Goal: Task Accomplishment & Management: Manage account settings

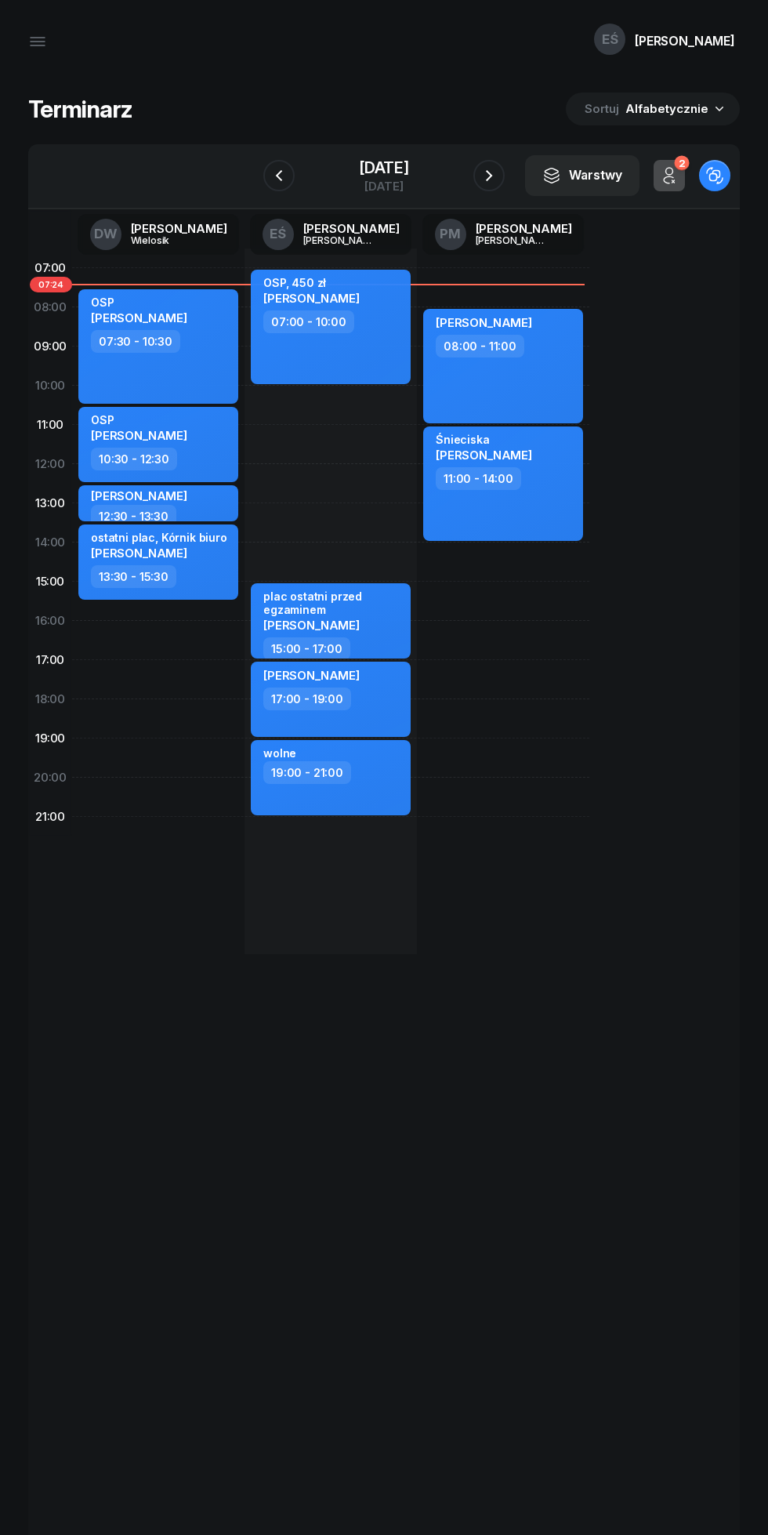
click at [381, 706] on div "17:00 - 19:00" at bounding box center [332, 699] width 138 height 23
select select "17"
select select "19"
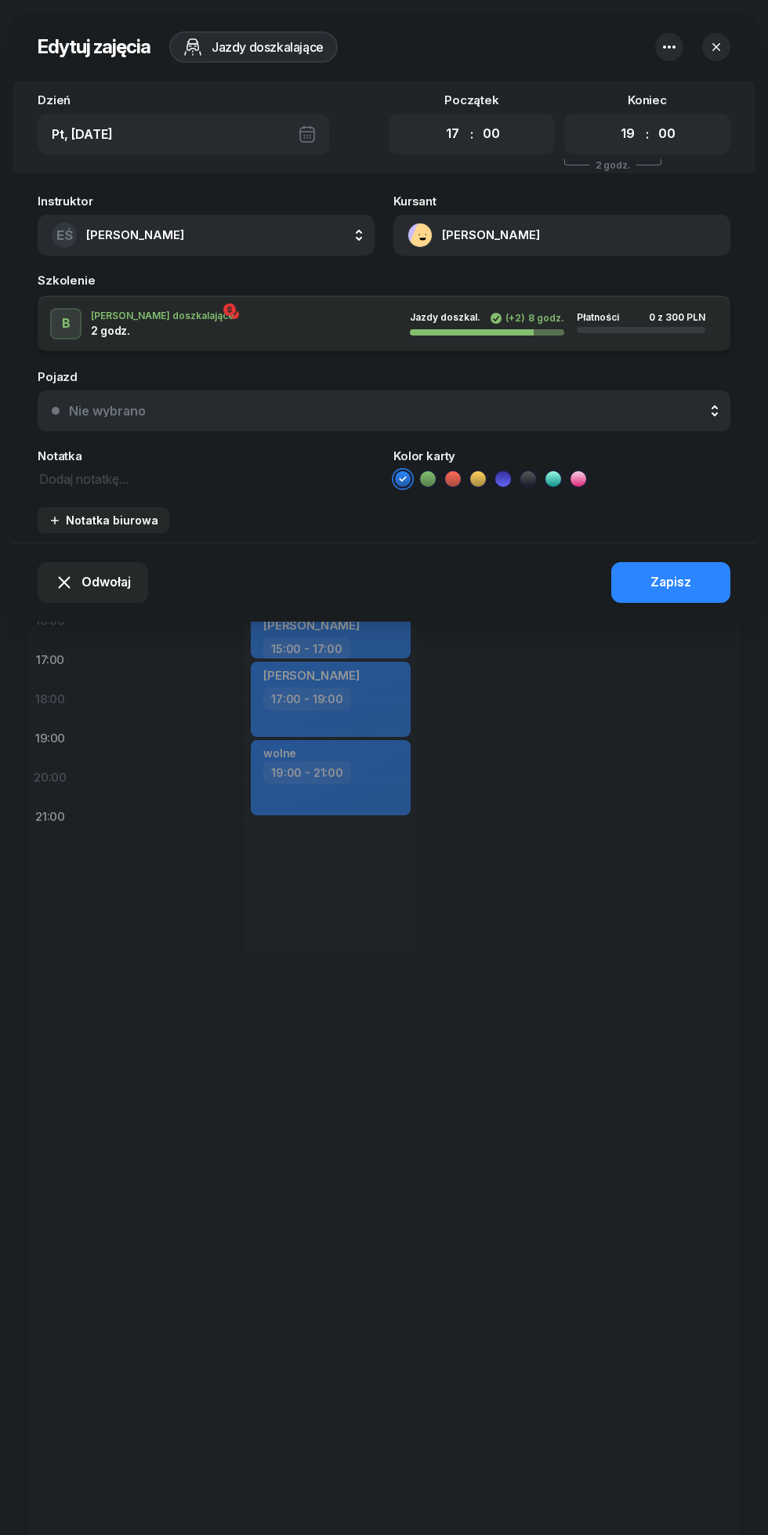
click at [456, 241] on button "[PERSON_NAME]" at bounding box center [562, 235] width 337 height 41
click at [570, 342] on div "Otwórz profil 609 984 494" at bounding box center [620, 305] width 219 height 85
click at [579, 339] on div "609 984 494" at bounding box center [620, 325] width 205 height 31
copy span "609 984 494"
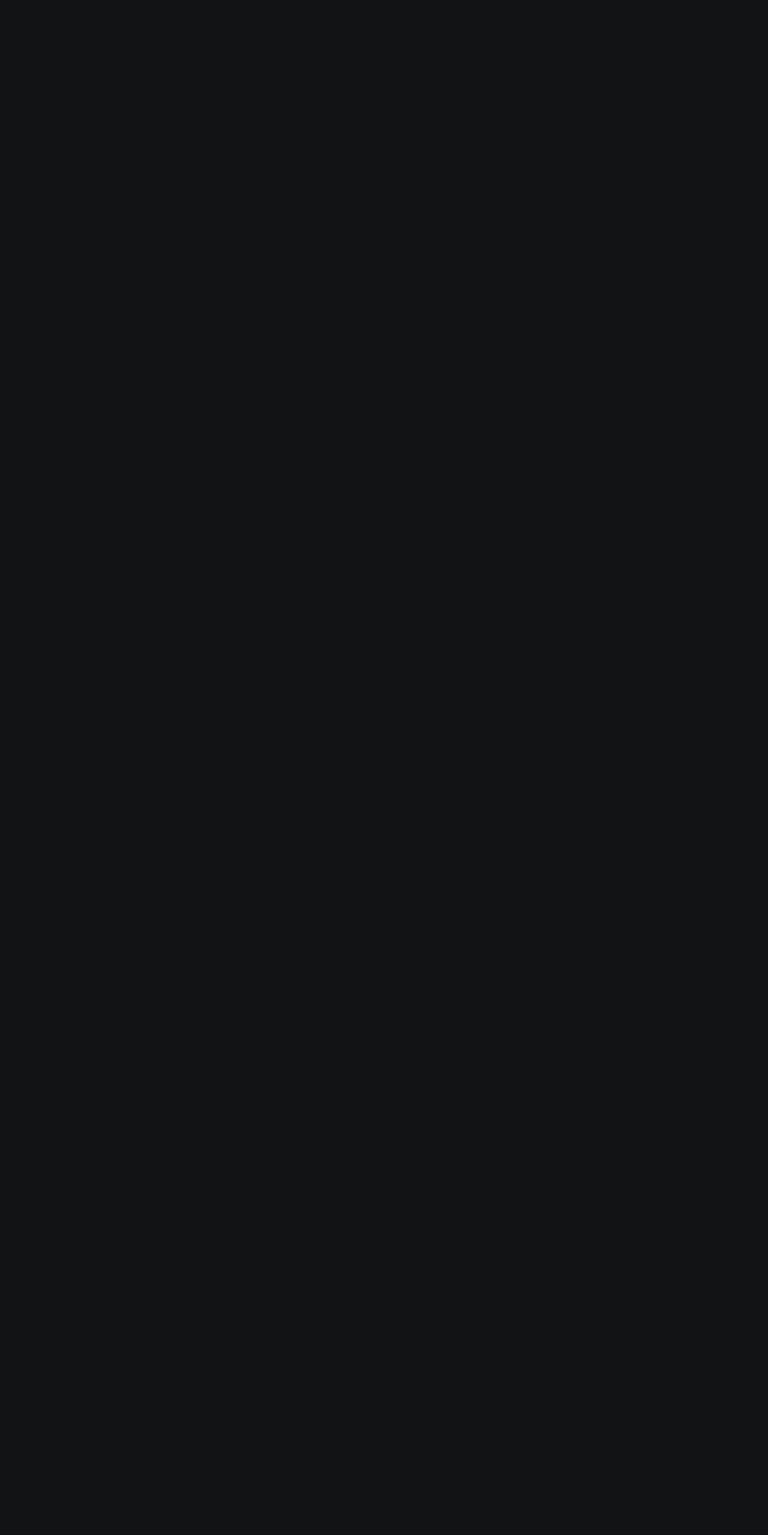
click at [364, 0] on html at bounding box center [384, 0] width 768 height 0
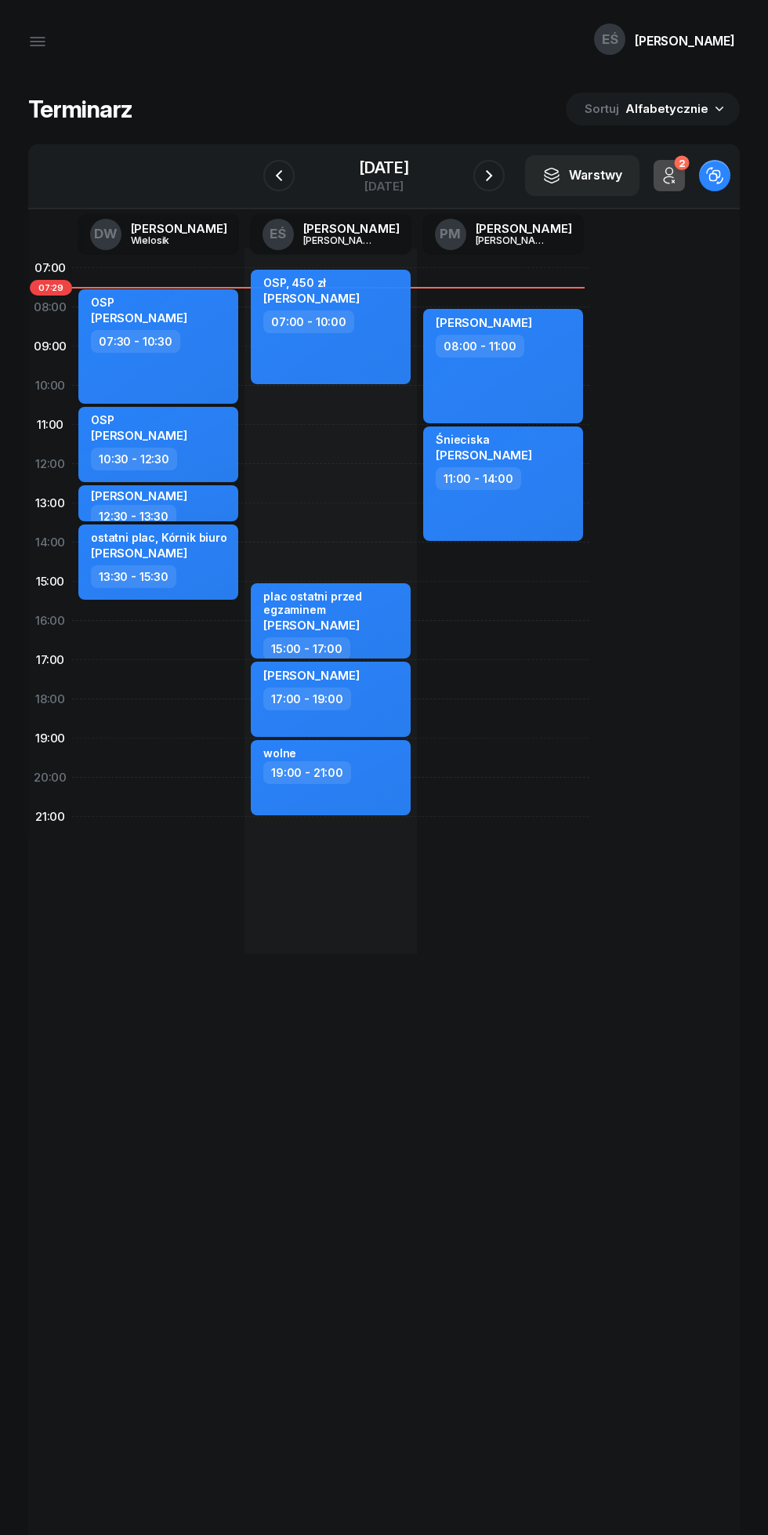
click at [368, 180] on div "[DATE]" at bounding box center [384, 186] width 50 height 12
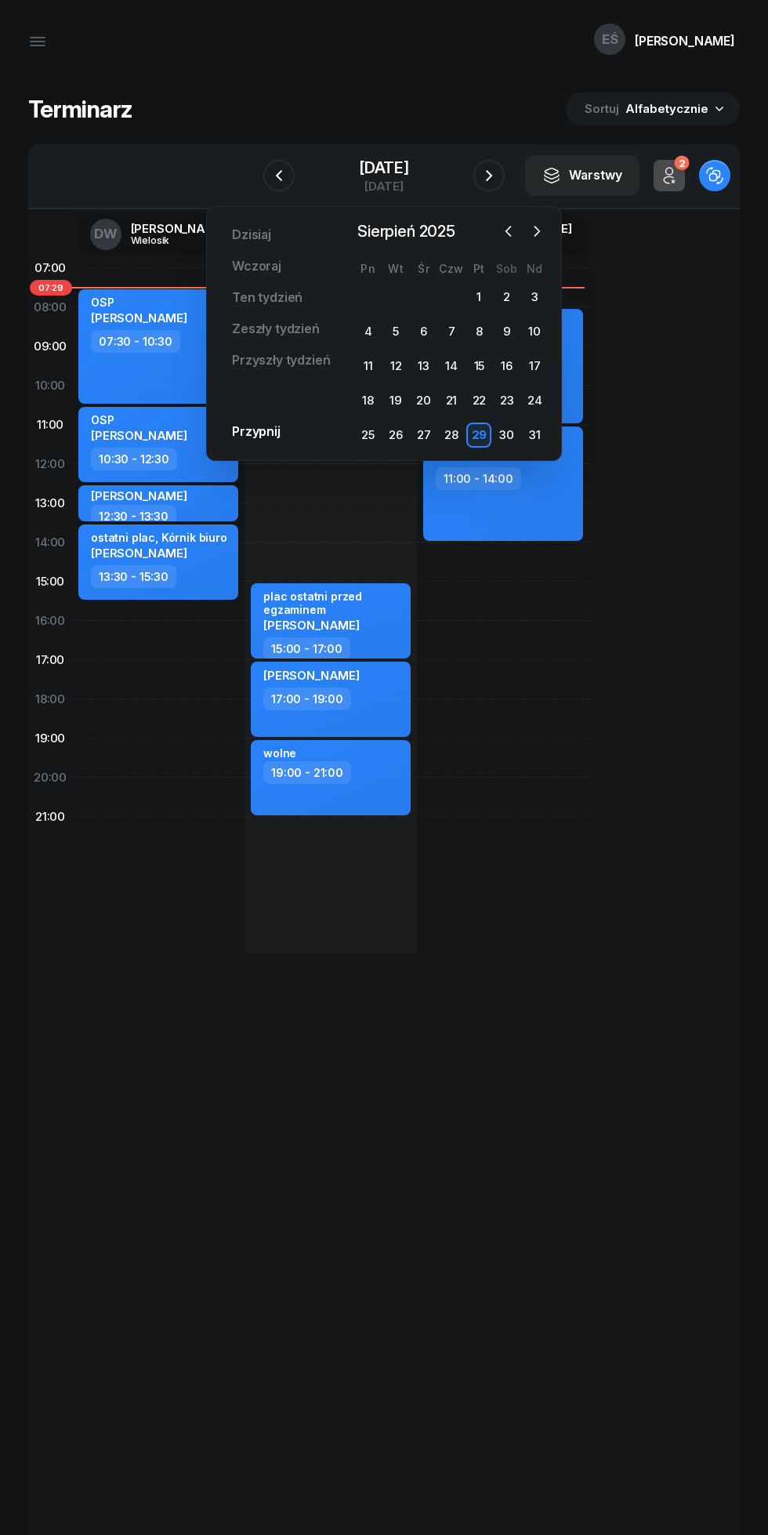
click at [479, 297] on div "1" at bounding box center [478, 297] width 25 height 25
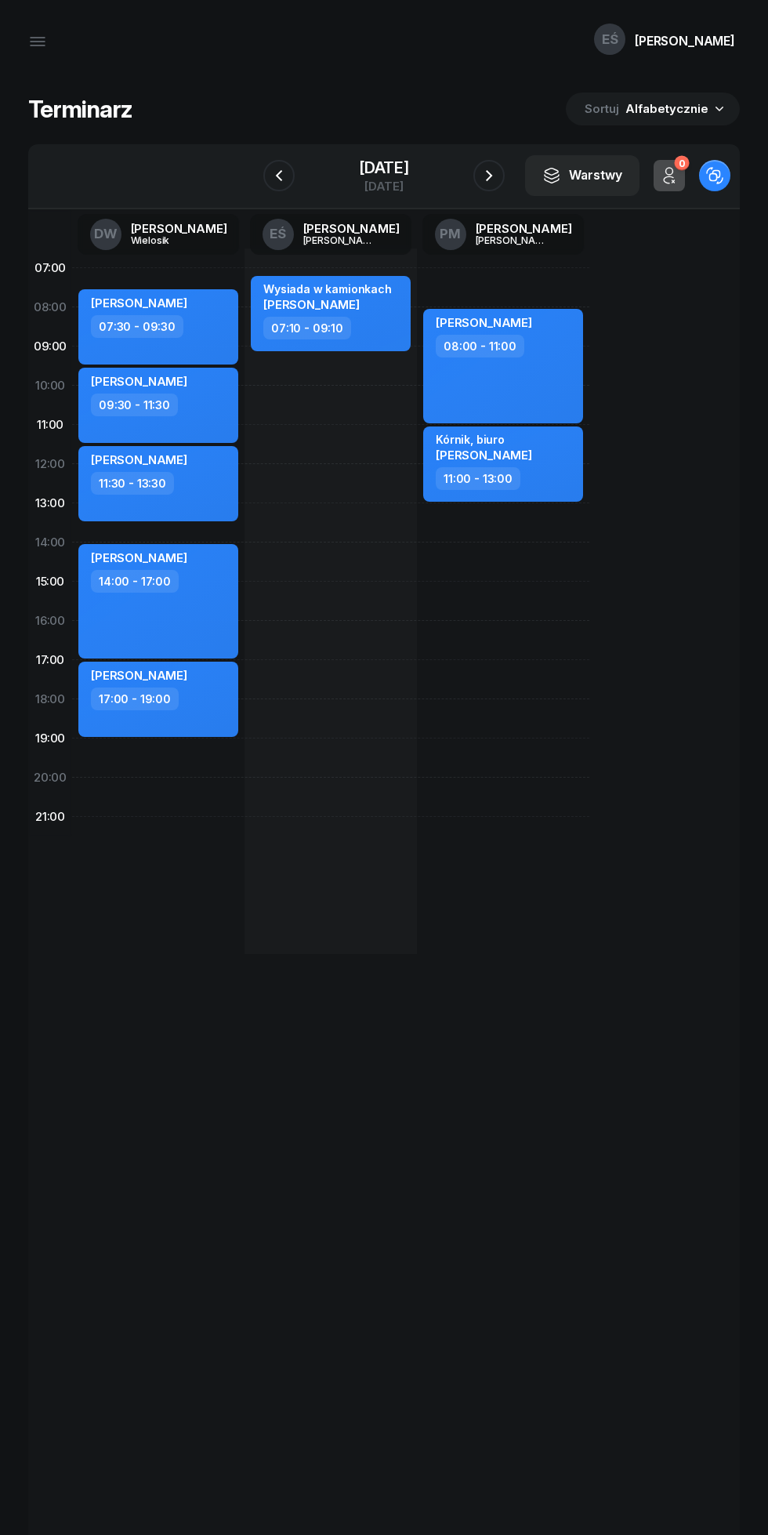
click at [489, 176] on icon "button" at bounding box center [489, 175] width 19 height 19
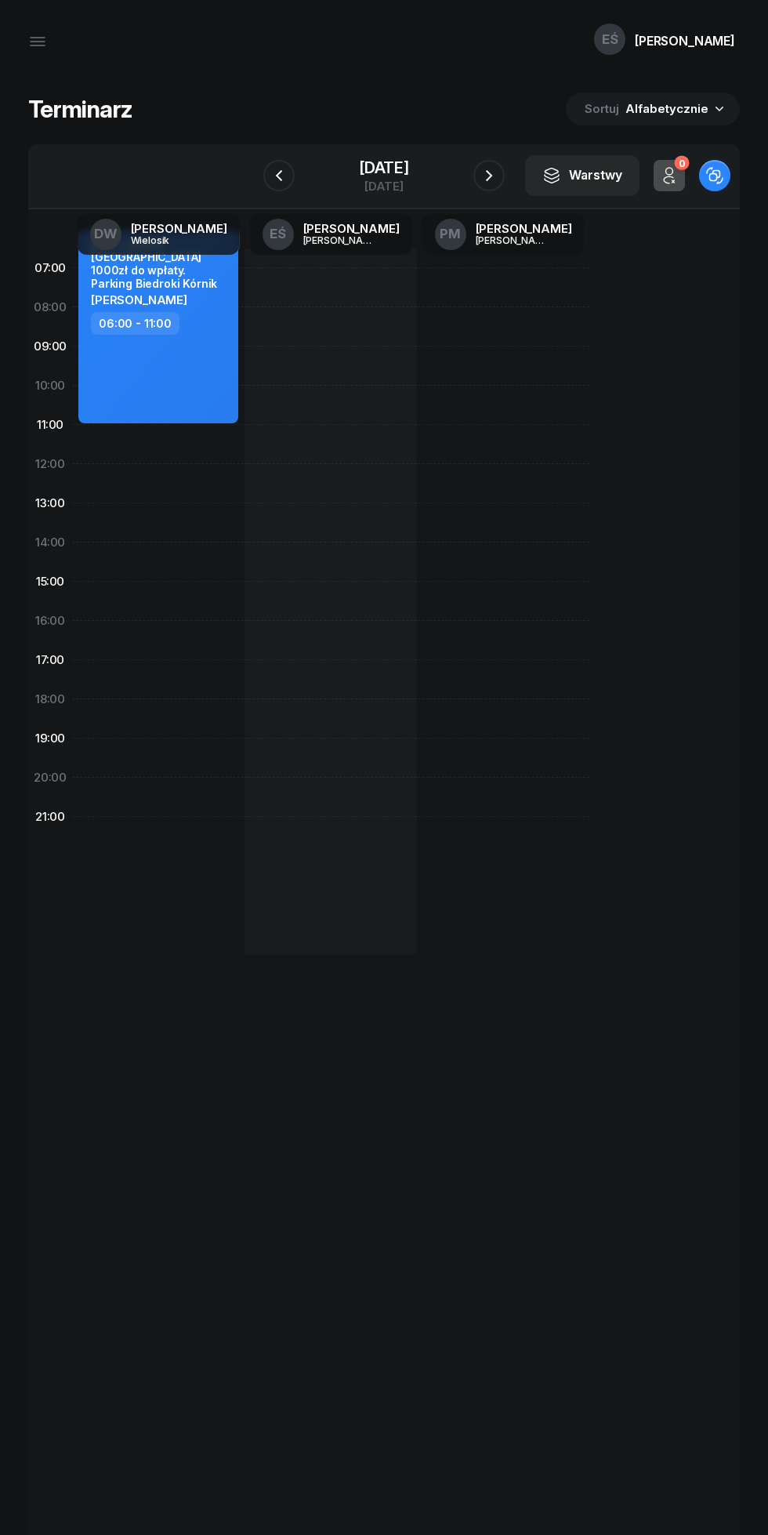
click at [489, 176] on icon "button" at bounding box center [489, 175] width 19 height 19
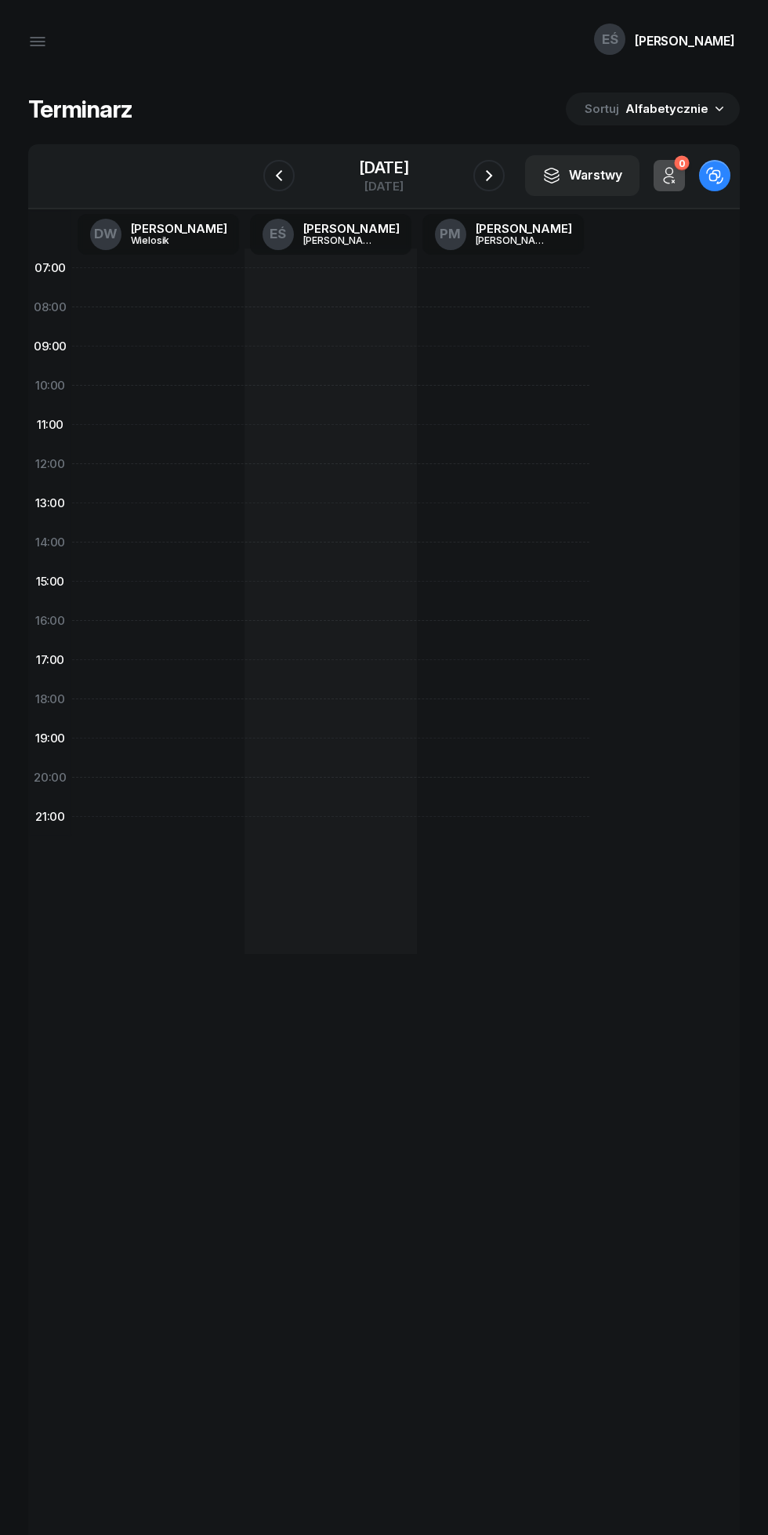
click at [489, 168] on icon "button" at bounding box center [489, 175] width 19 height 19
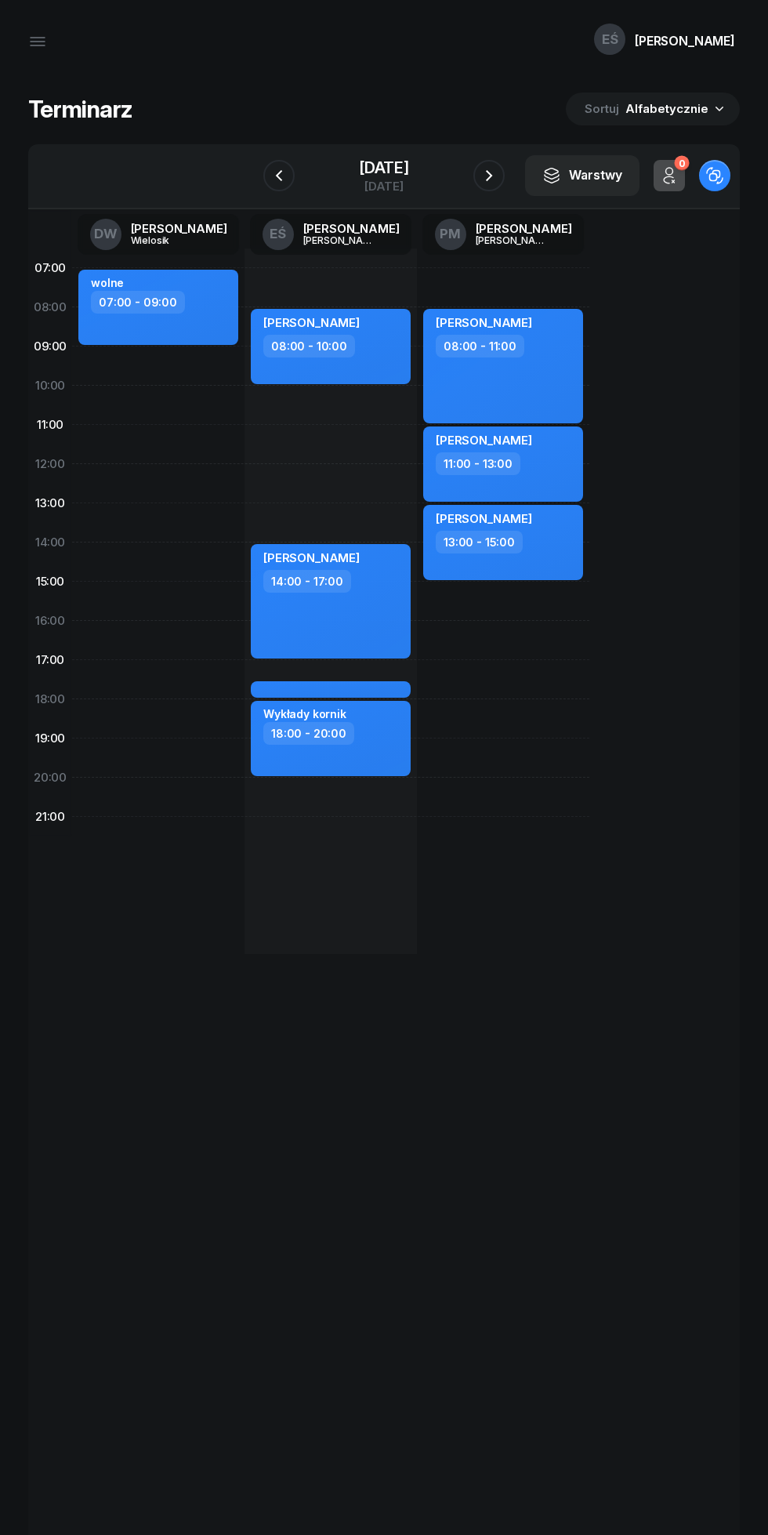
click at [489, 176] on icon "button" at bounding box center [489, 175] width 19 height 19
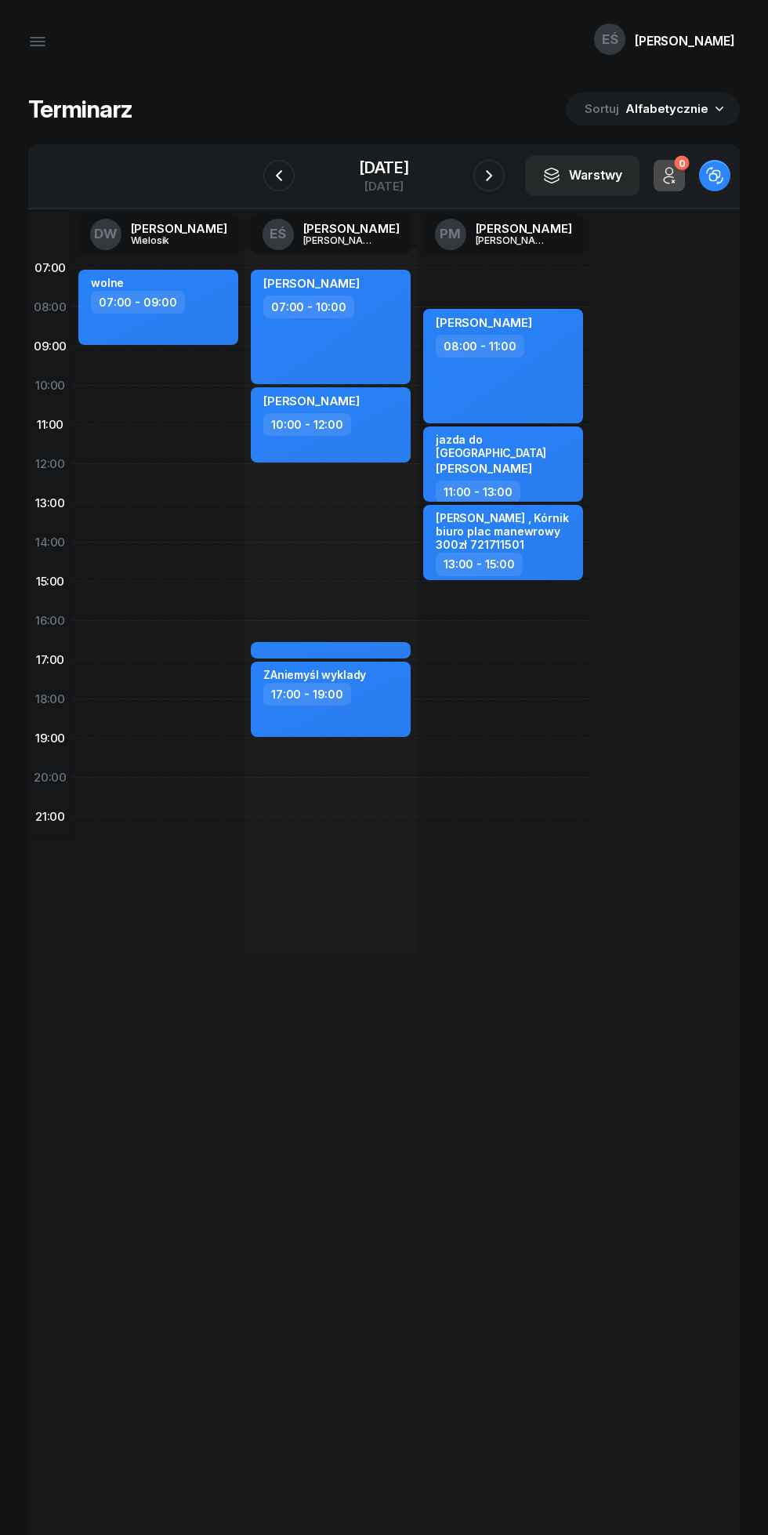
click at [489, 176] on icon "button" at bounding box center [489, 175] width 19 height 19
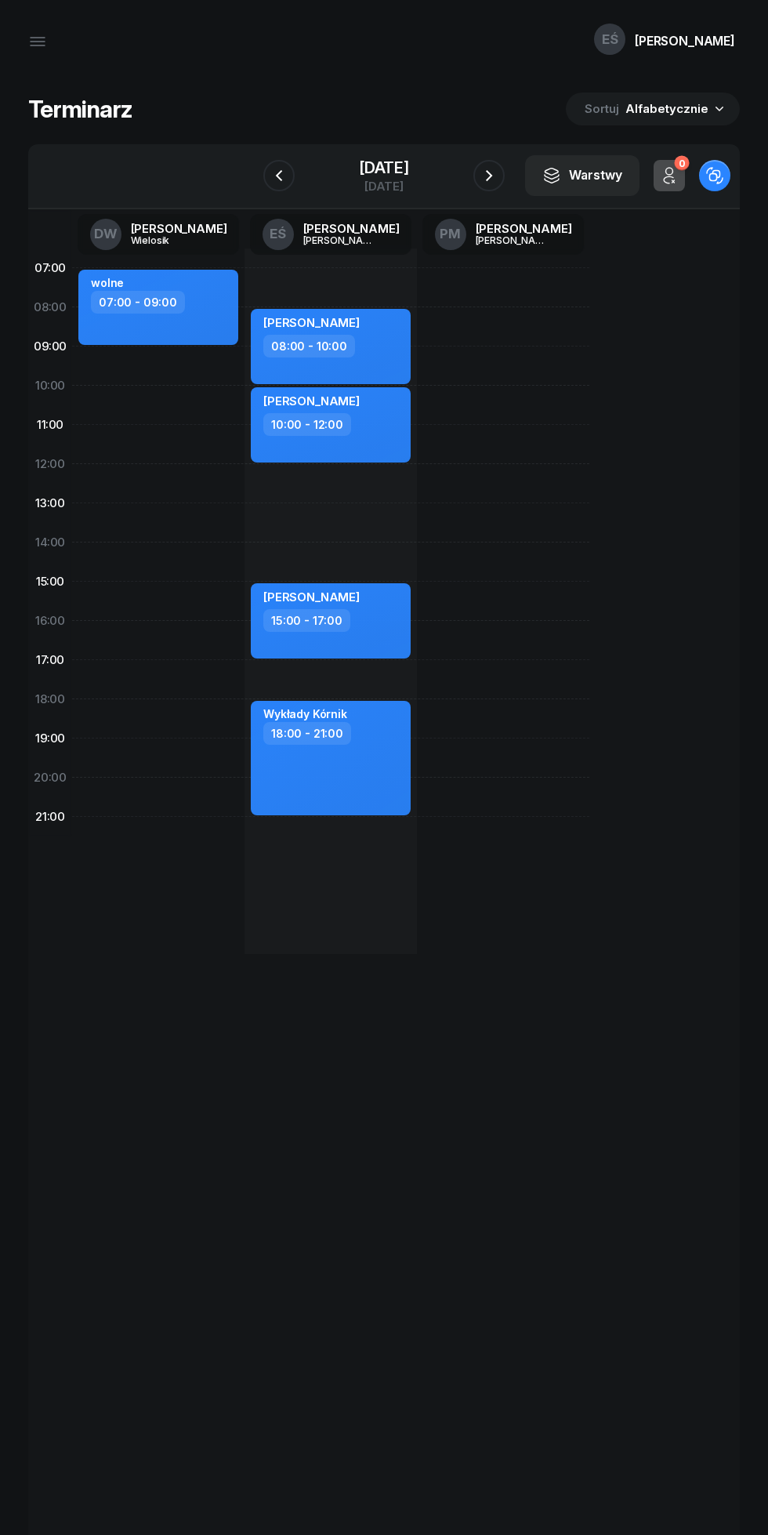
click at [489, 176] on icon "button" at bounding box center [489, 175] width 19 height 19
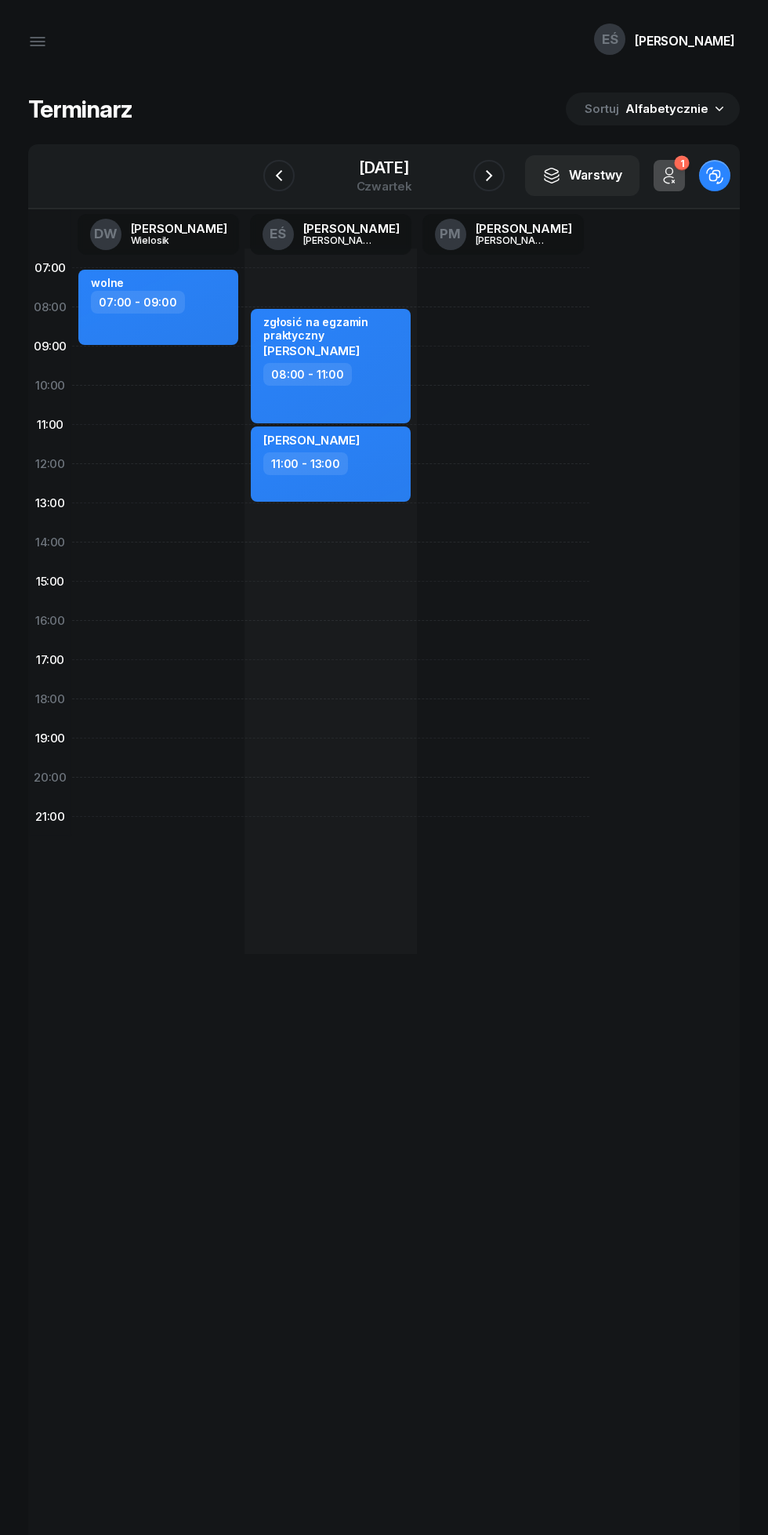
click at [489, 176] on icon "button" at bounding box center [489, 175] width 19 height 19
click at [489, 175] on icon "button" at bounding box center [489, 175] width 19 height 19
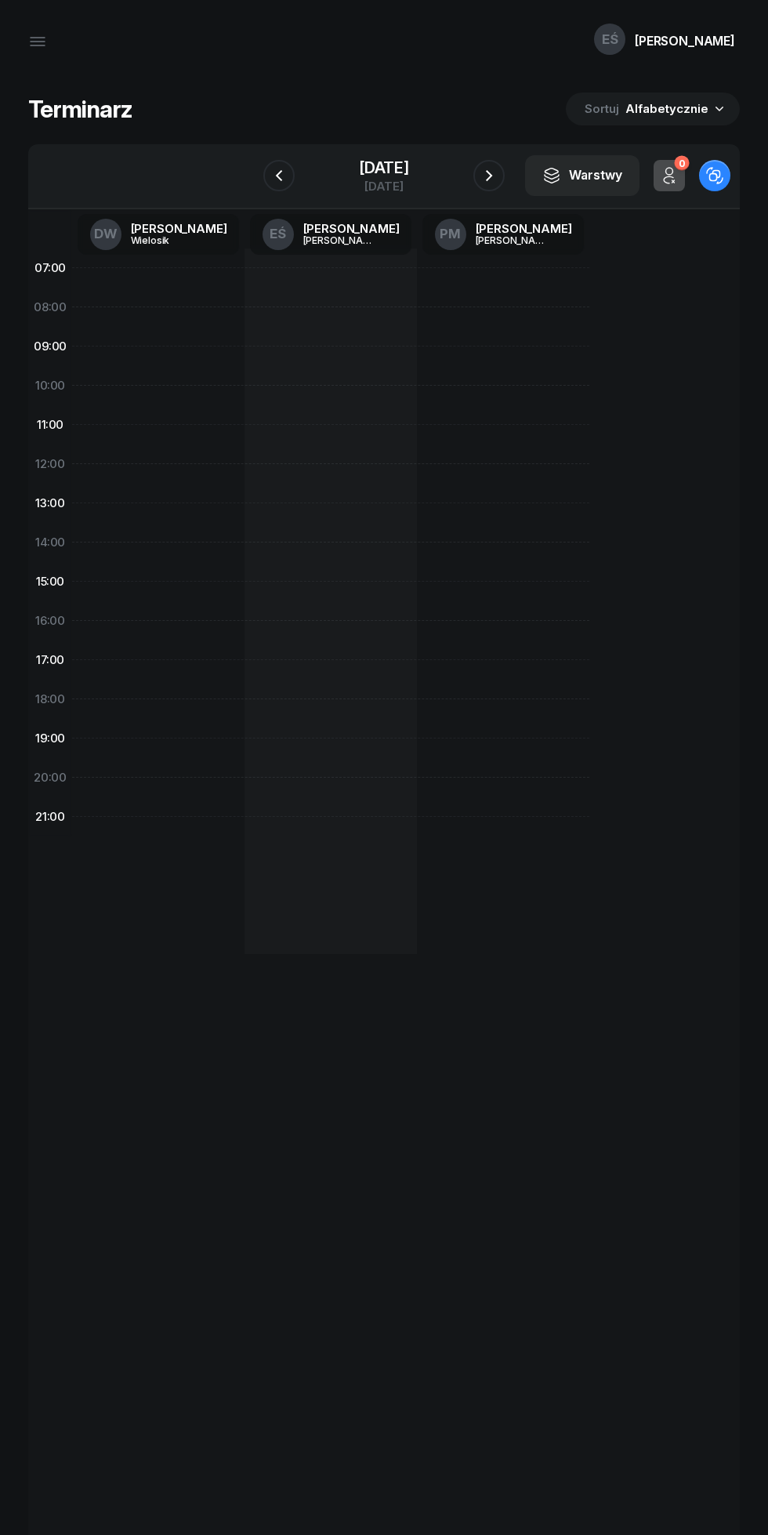
click at [489, 175] on icon "button" at bounding box center [489, 175] width 19 height 19
click at [490, 172] on icon "button" at bounding box center [489, 175] width 19 height 19
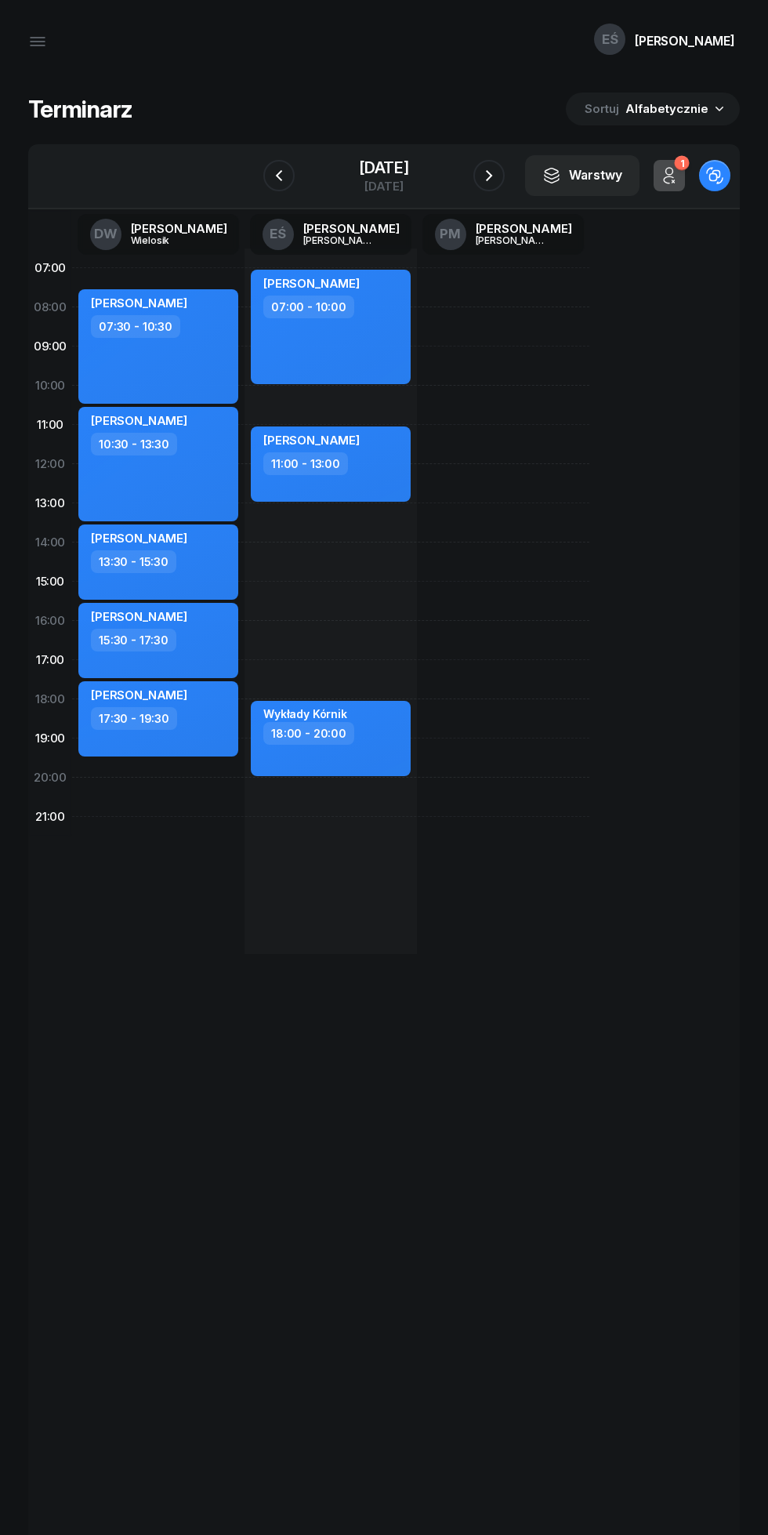
click at [489, 170] on icon "button" at bounding box center [489, 175] width 19 height 19
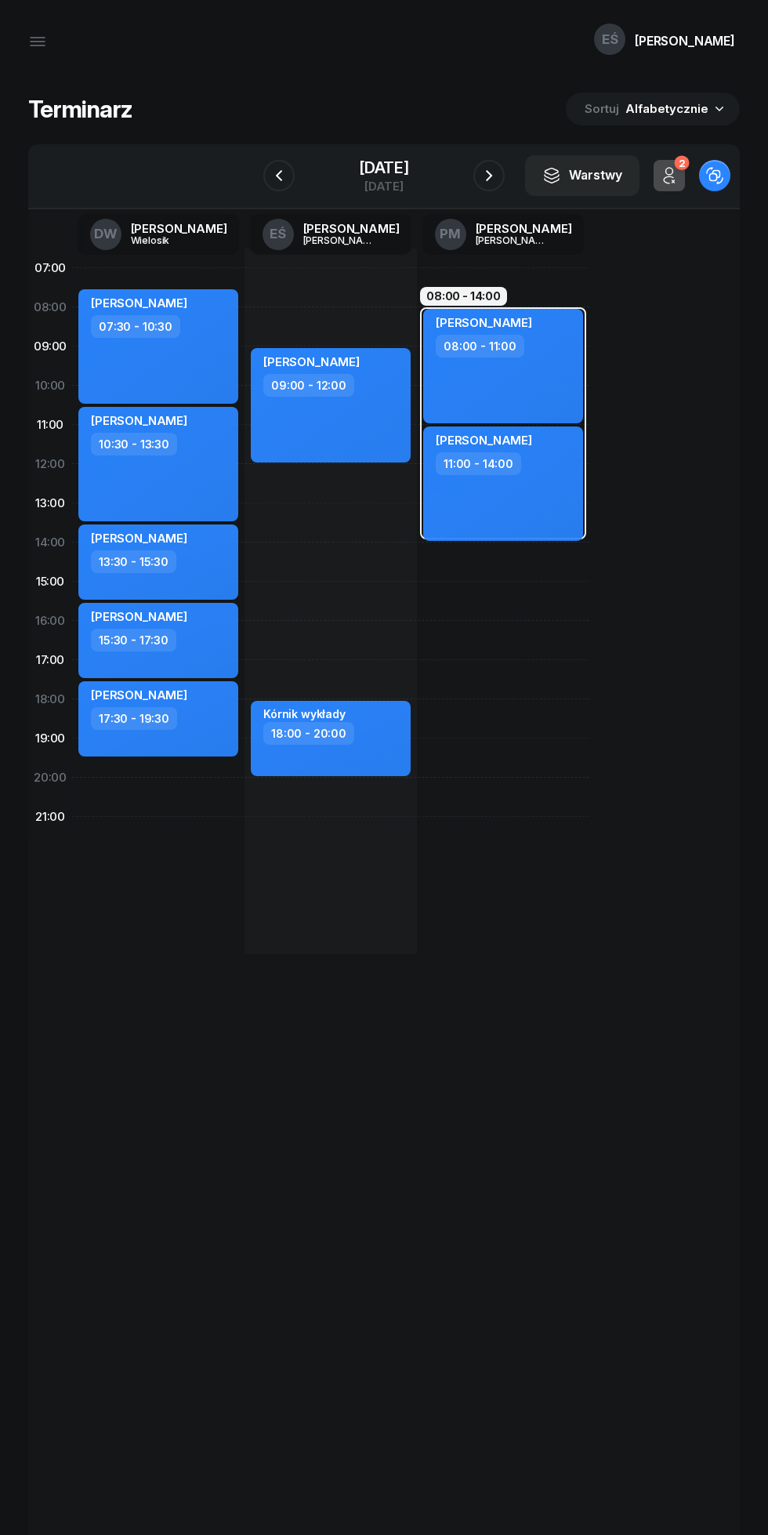
click at [488, 169] on icon "button" at bounding box center [489, 175] width 19 height 19
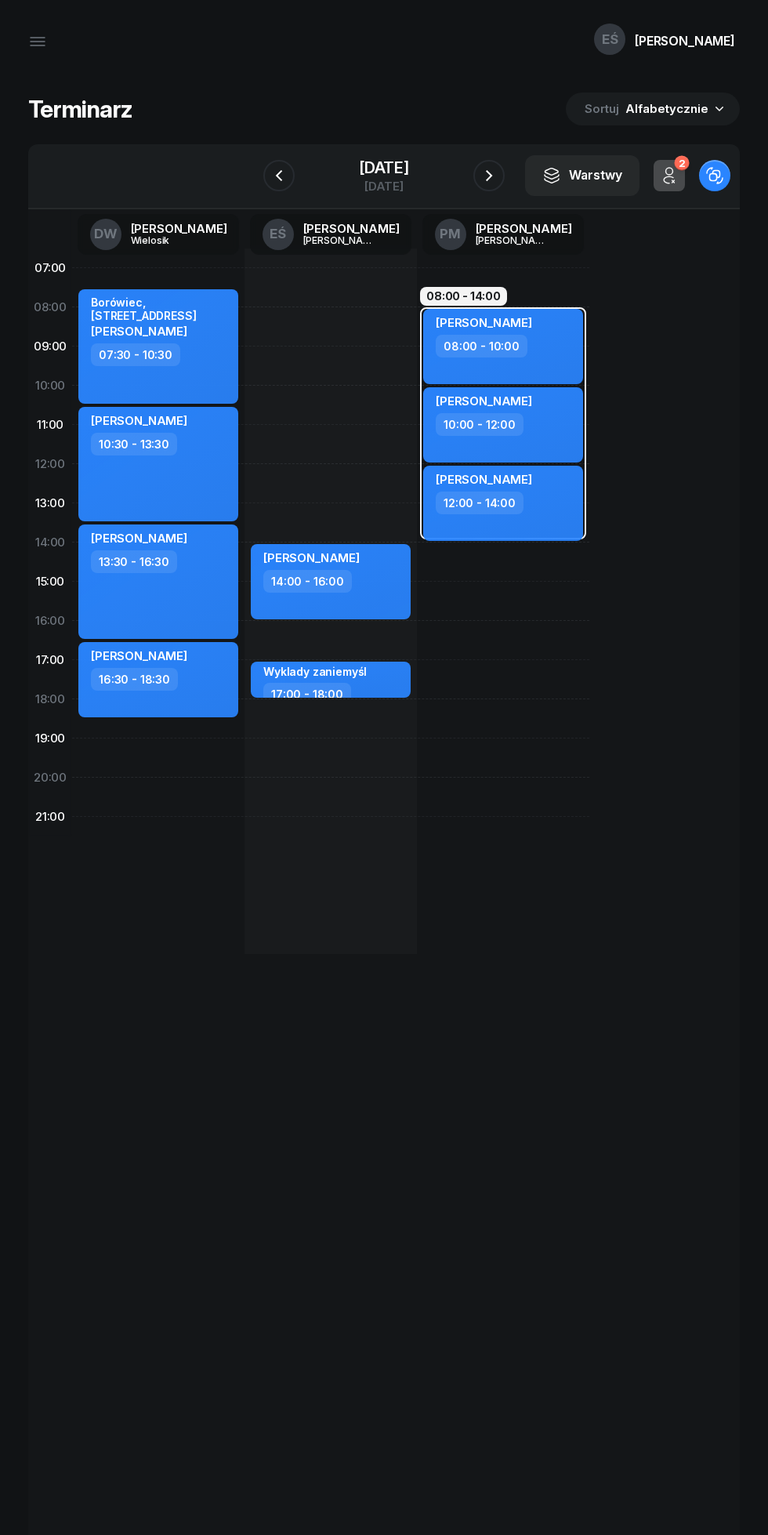
click at [488, 167] on icon "button" at bounding box center [489, 175] width 19 height 19
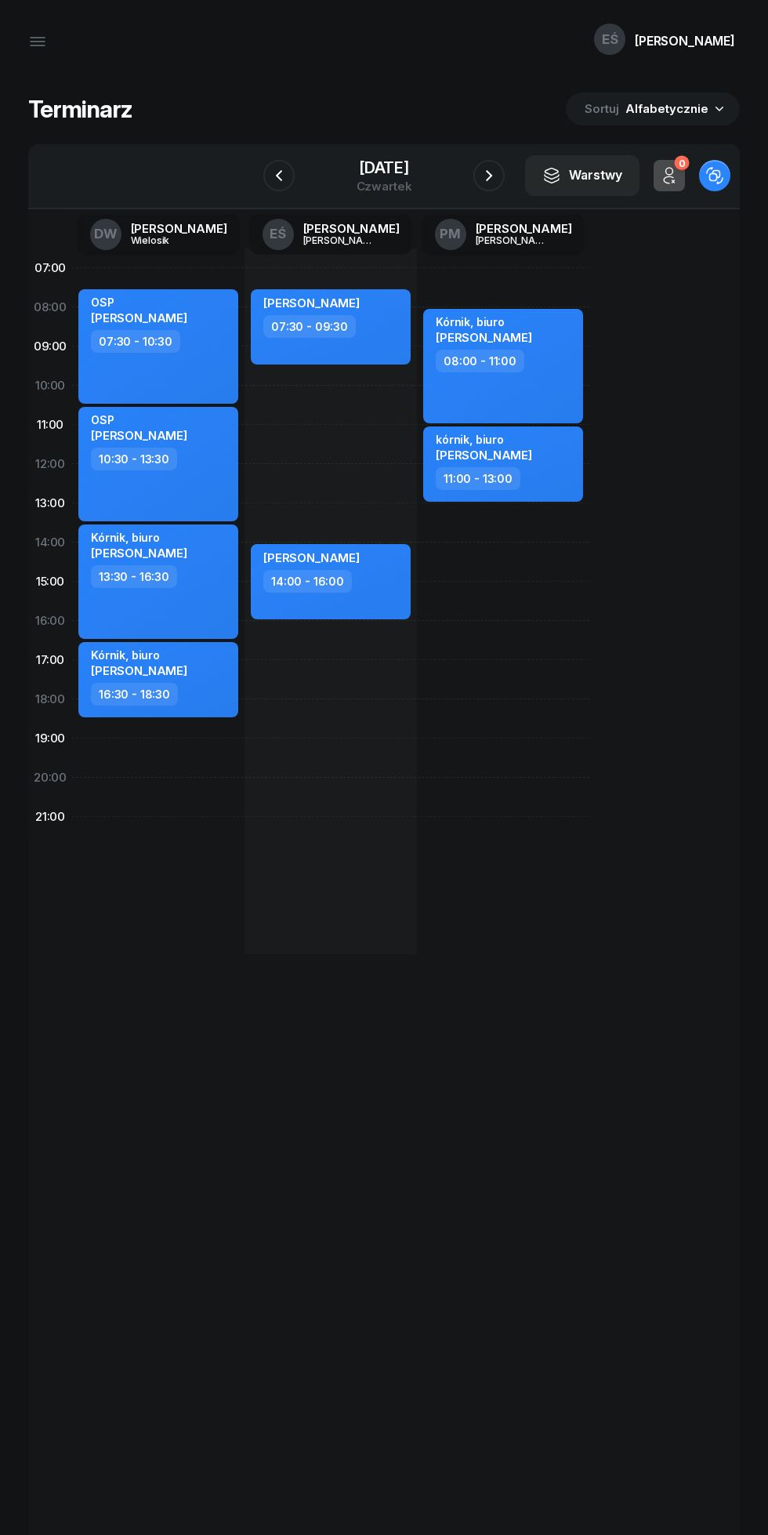
click at [279, 175] on icon "button" at bounding box center [279, 175] width 6 height 11
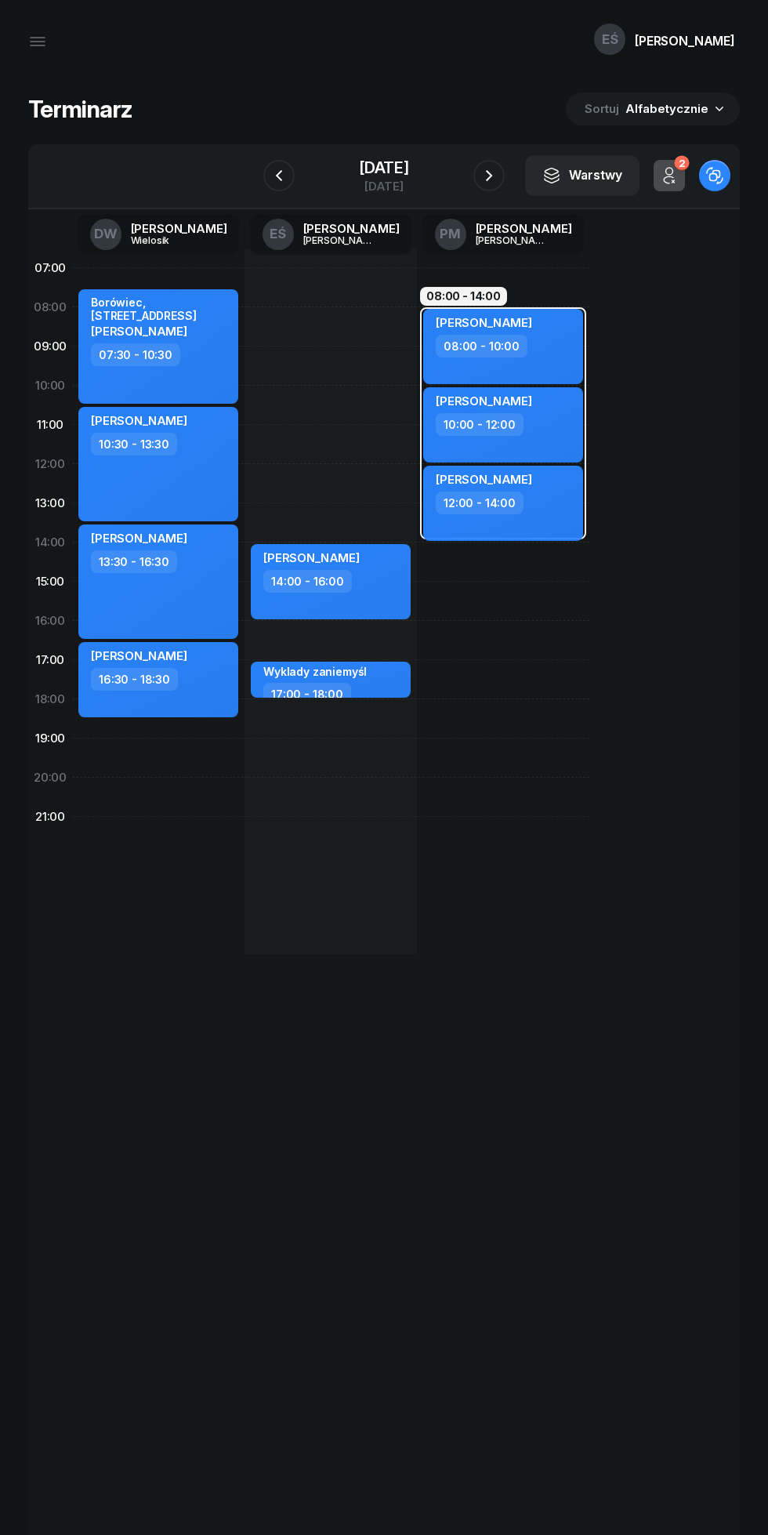
click at [489, 176] on icon "button" at bounding box center [489, 175] width 19 height 19
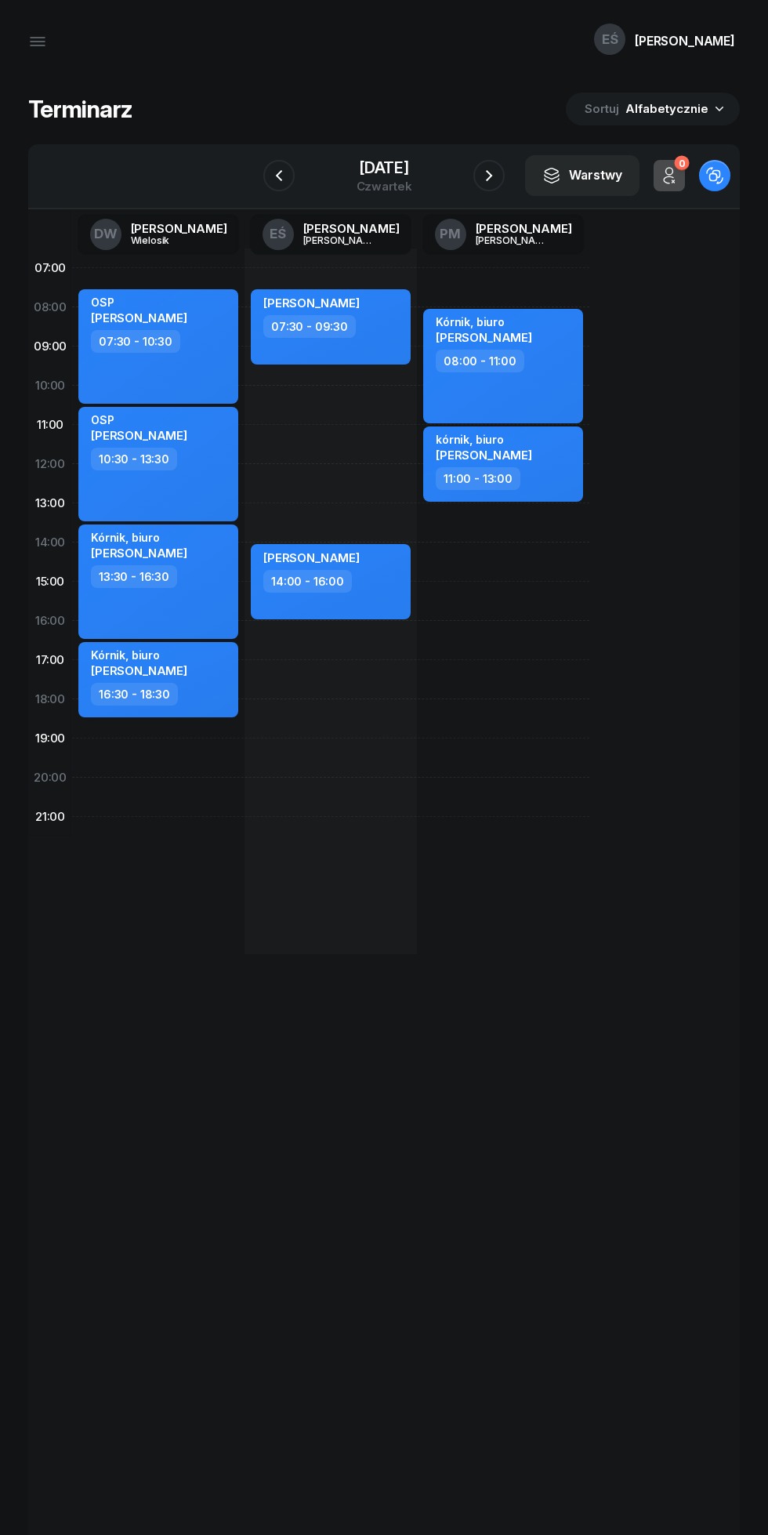
click at [496, 172] on icon "button" at bounding box center [489, 175] width 19 height 19
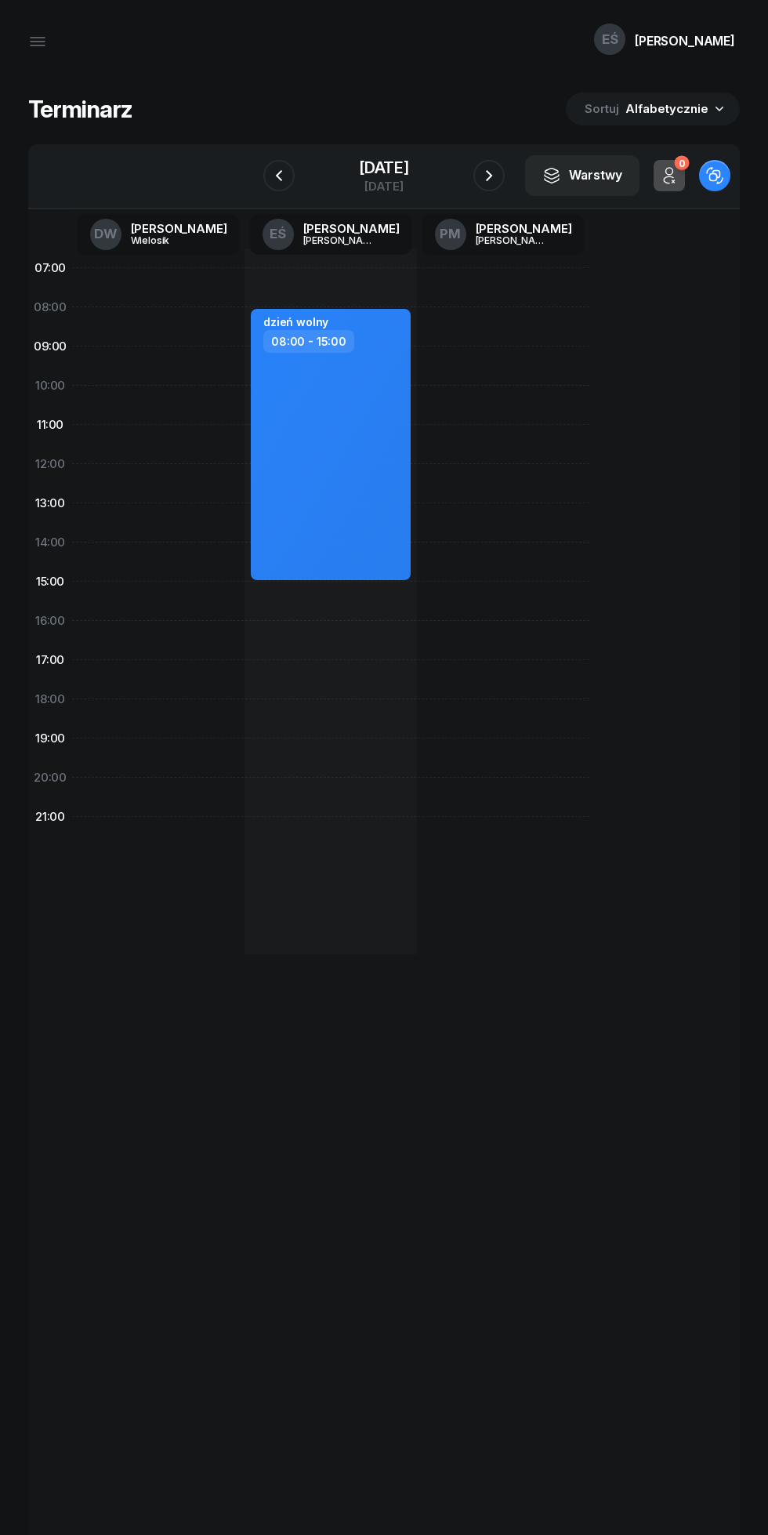
click at [495, 172] on icon "button" at bounding box center [489, 175] width 19 height 19
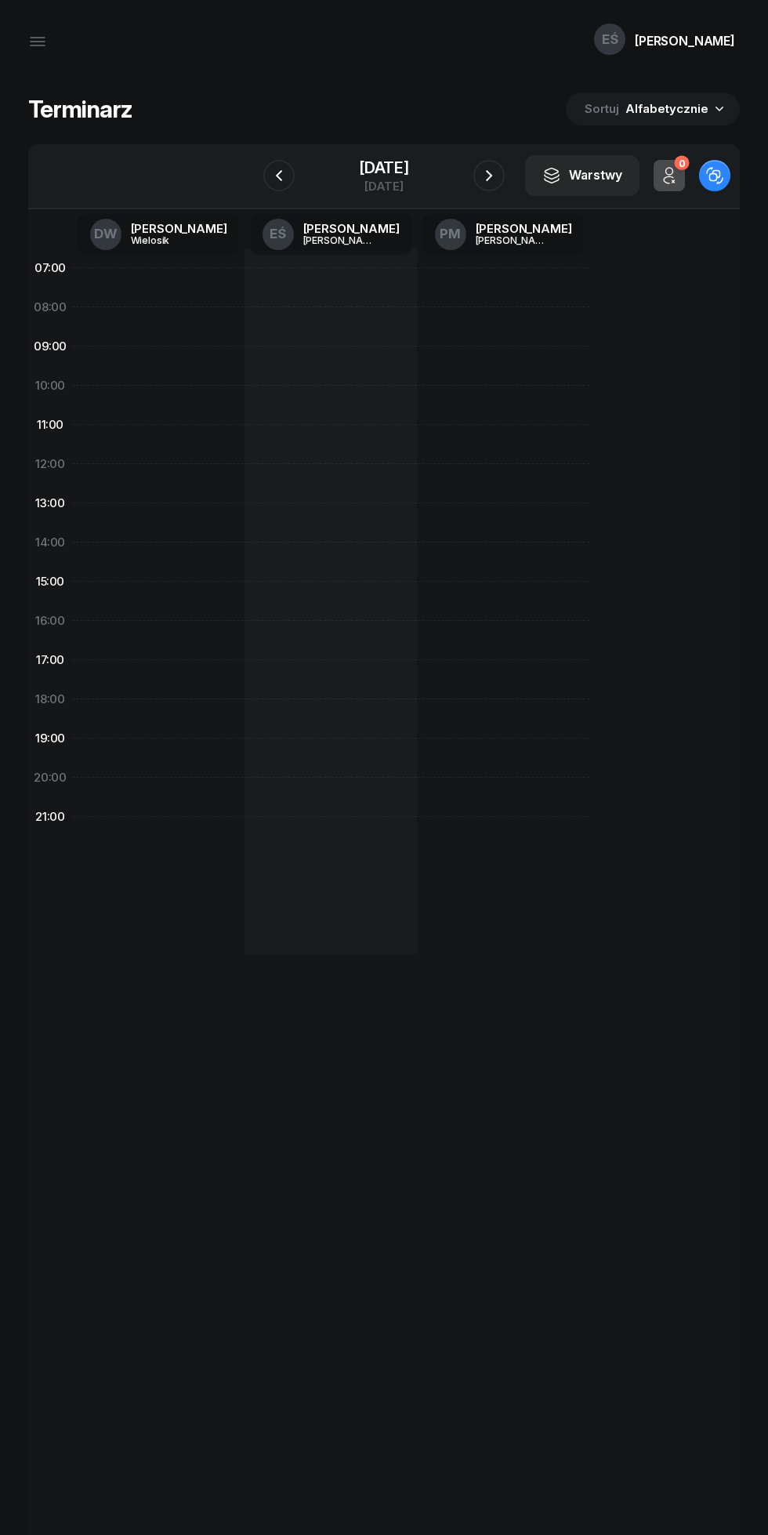
click at [489, 176] on icon "button" at bounding box center [489, 175] width 19 height 19
click at [498, 172] on icon "button" at bounding box center [489, 175] width 19 height 19
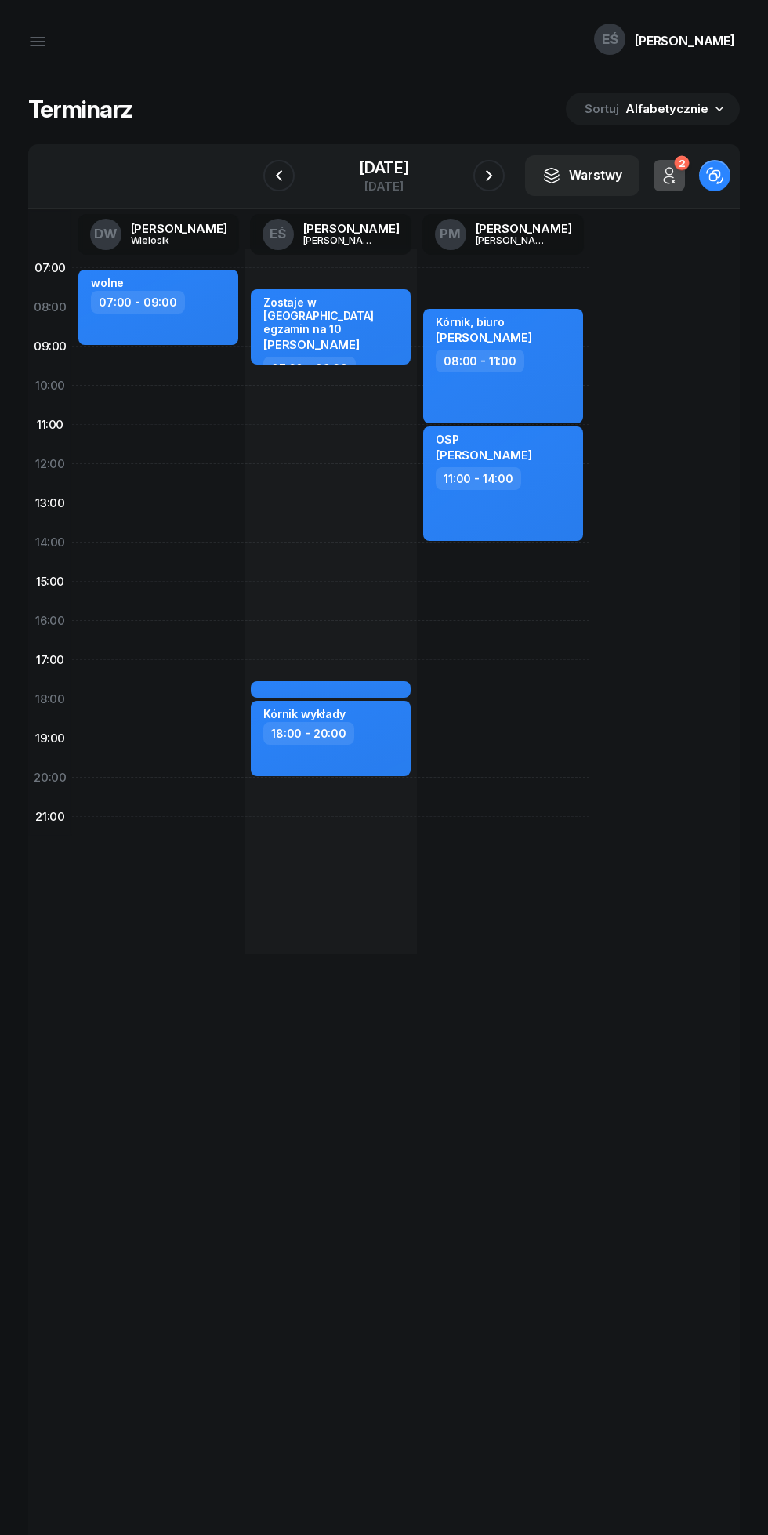
click at [489, 176] on icon "button" at bounding box center [489, 175] width 19 height 19
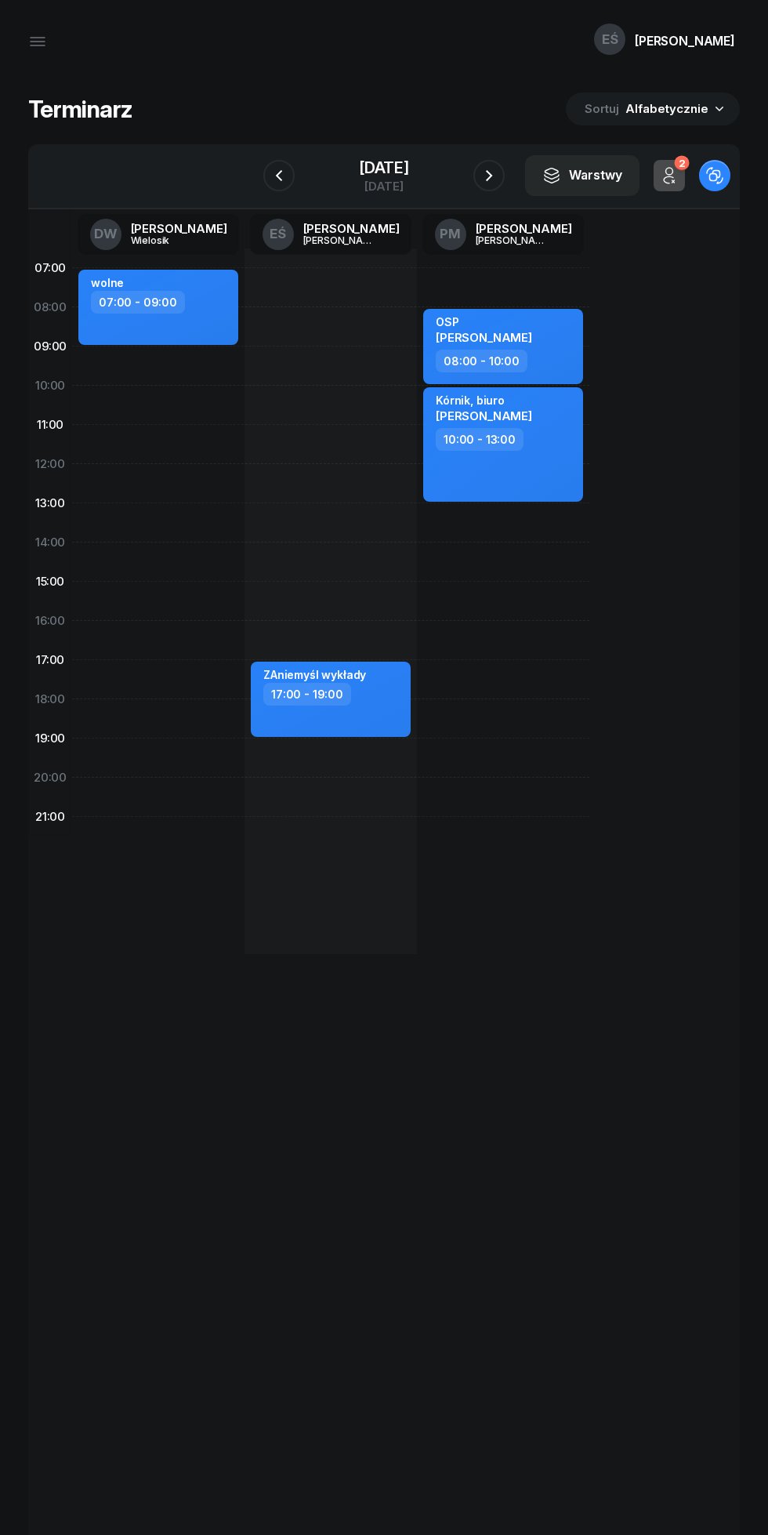
click at [489, 176] on icon "button" at bounding box center [489, 175] width 19 height 19
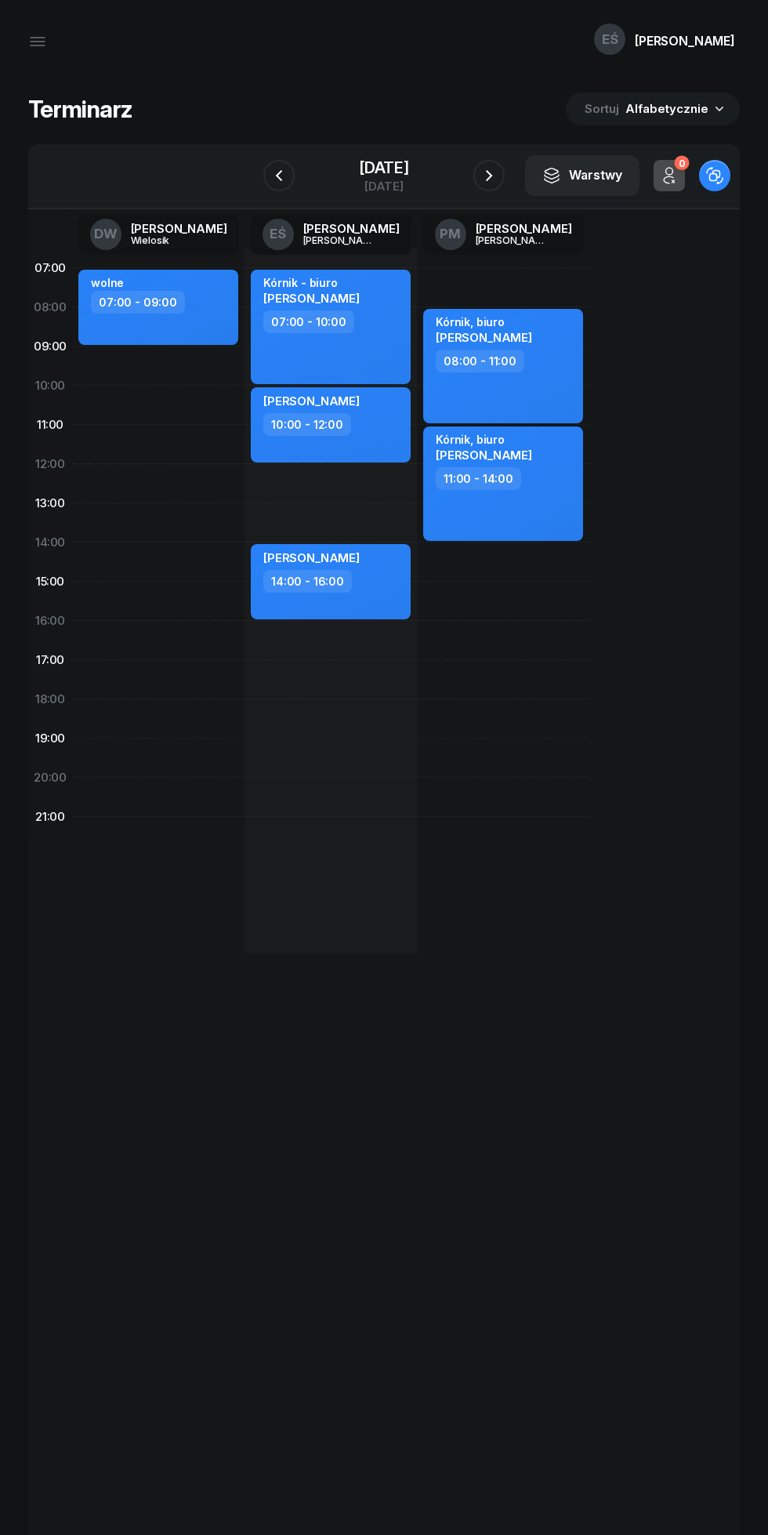
click at [486, 177] on icon "button" at bounding box center [489, 175] width 19 height 19
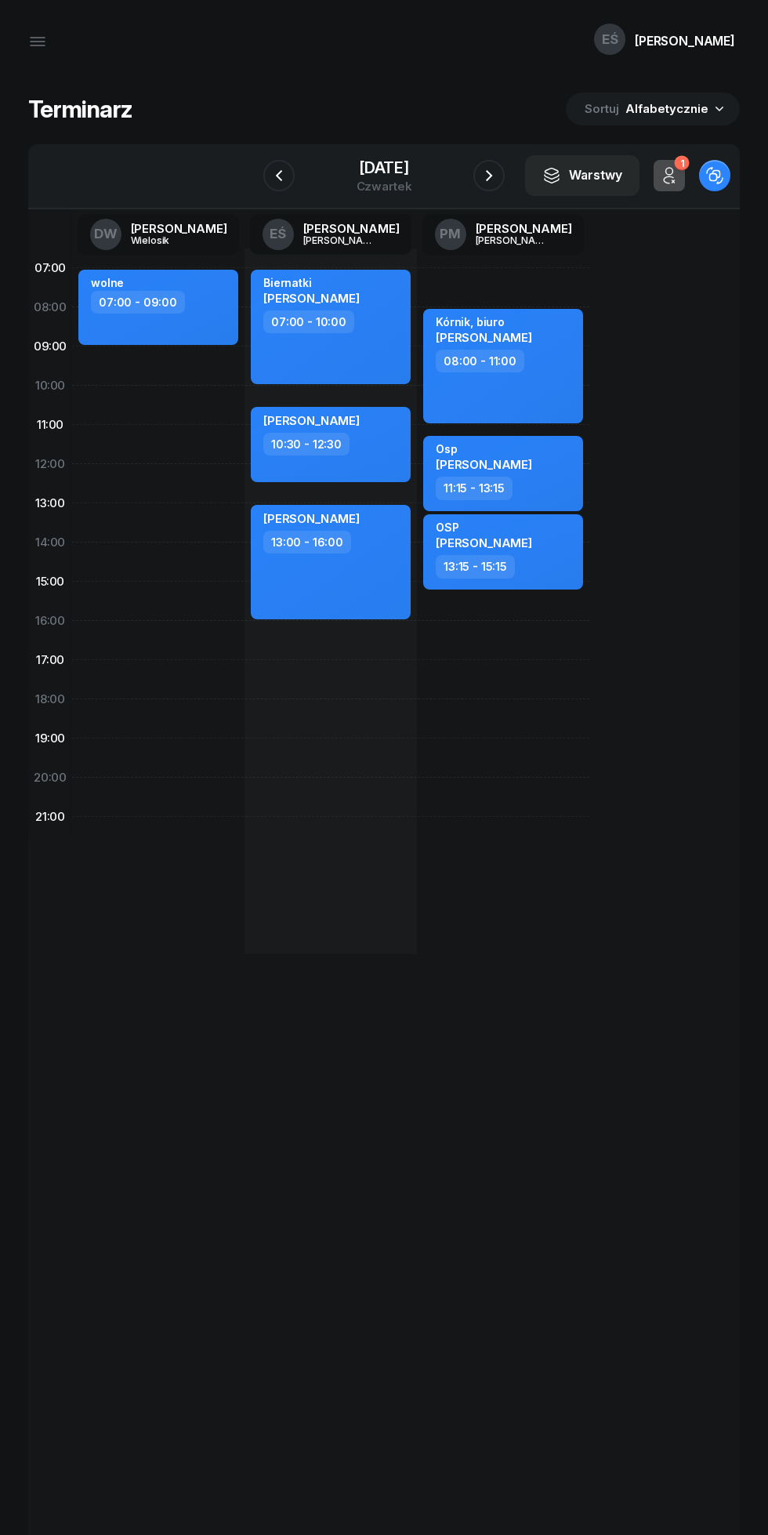
click at [499, 176] on button "button" at bounding box center [488, 175] width 31 height 31
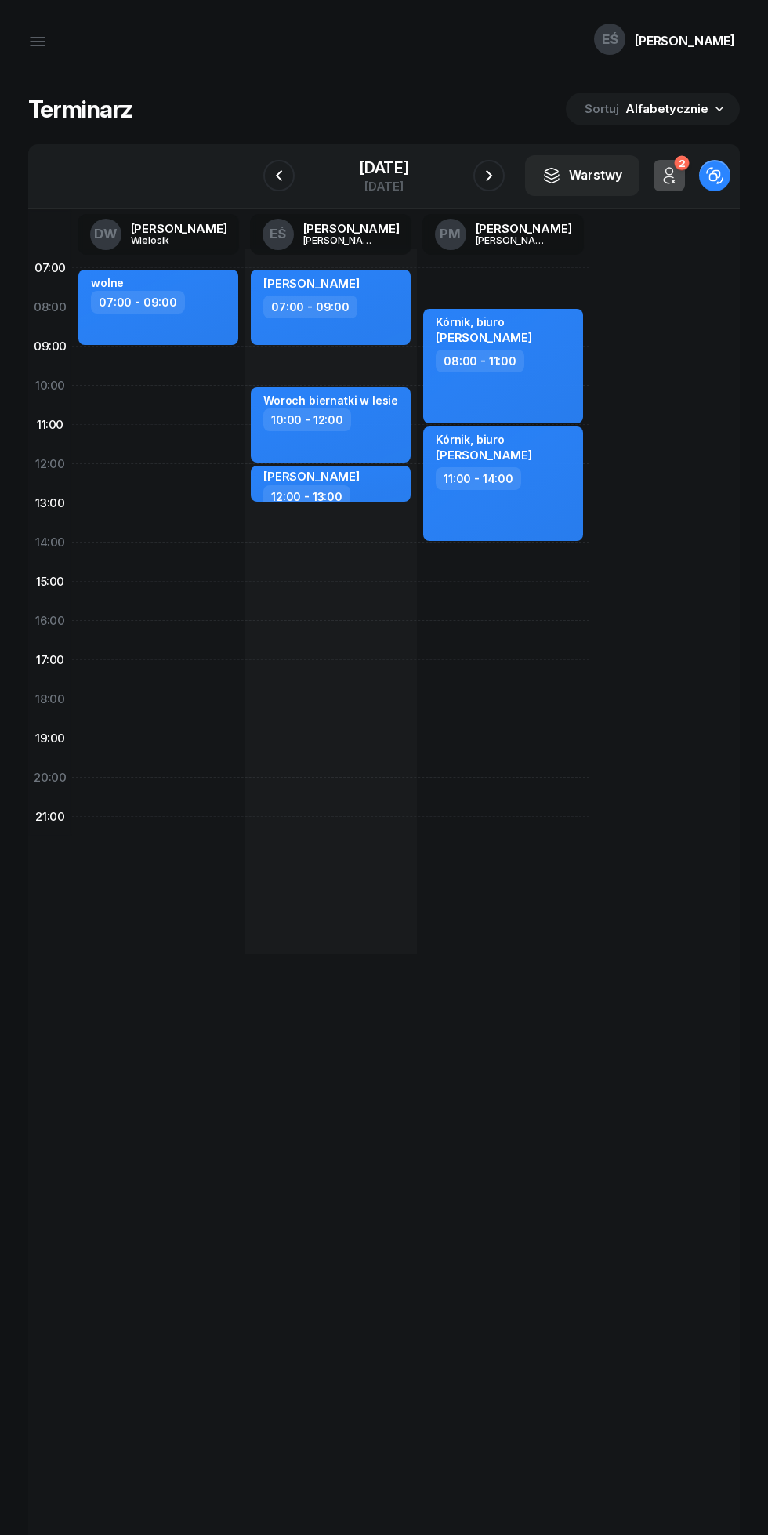
click at [489, 176] on icon "button" at bounding box center [489, 175] width 19 height 19
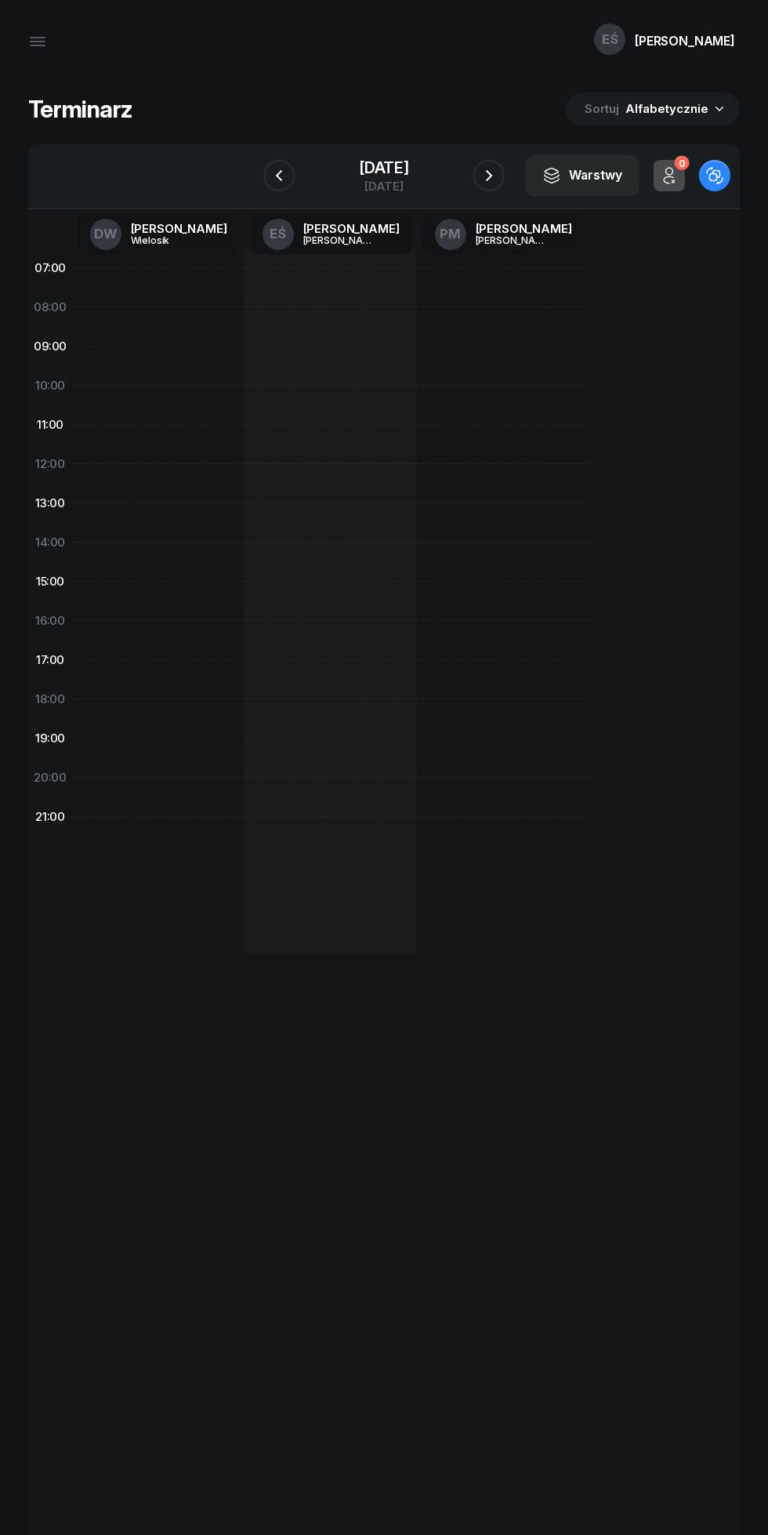
click at [497, 171] on icon "button" at bounding box center [489, 175] width 19 height 19
click at [491, 174] on icon "button" at bounding box center [489, 175] width 6 height 11
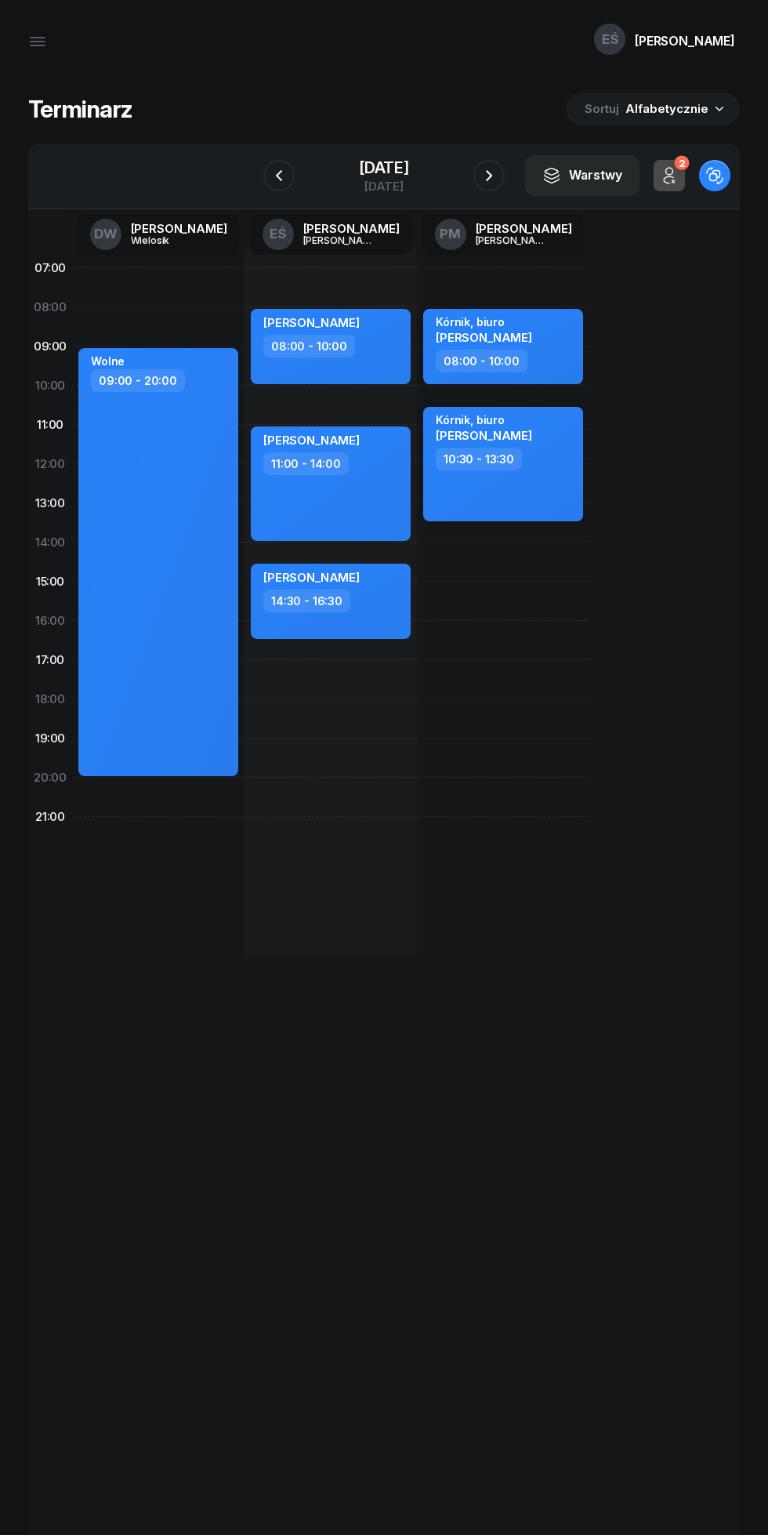
click at [493, 176] on icon "button" at bounding box center [489, 175] width 19 height 19
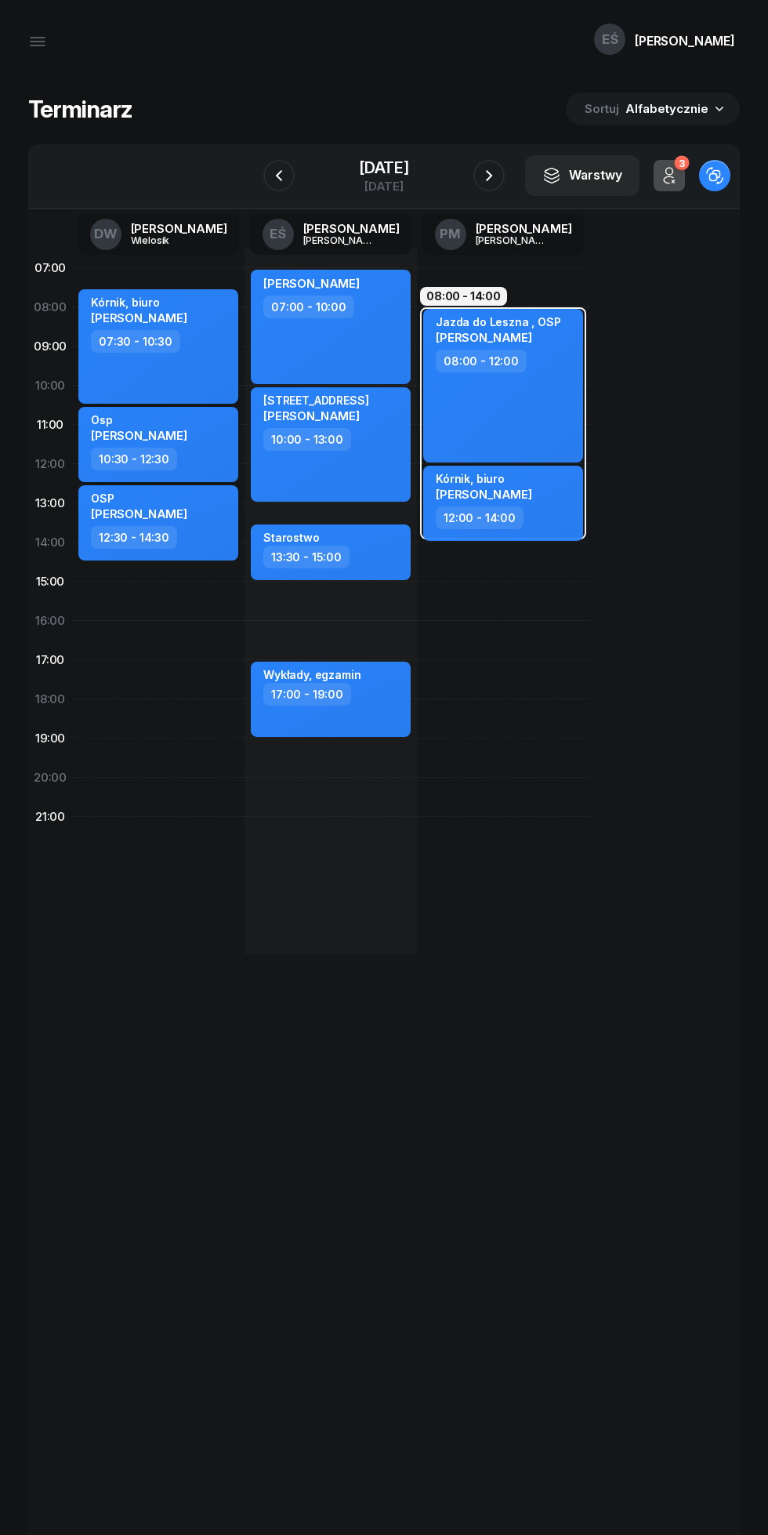
click at [497, 172] on icon "button" at bounding box center [489, 175] width 19 height 19
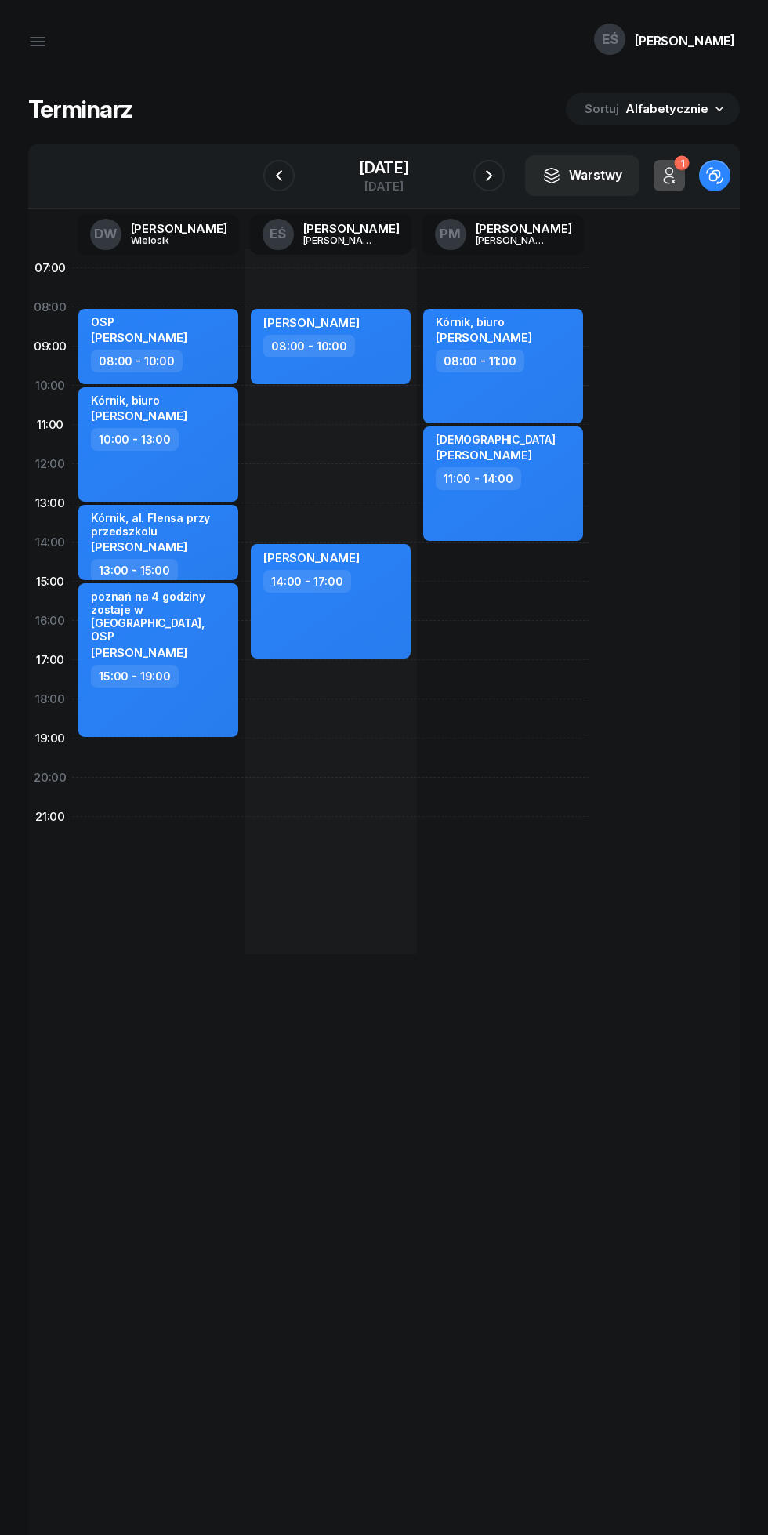
click at [488, 176] on icon "button" at bounding box center [489, 175] width 19 height 19
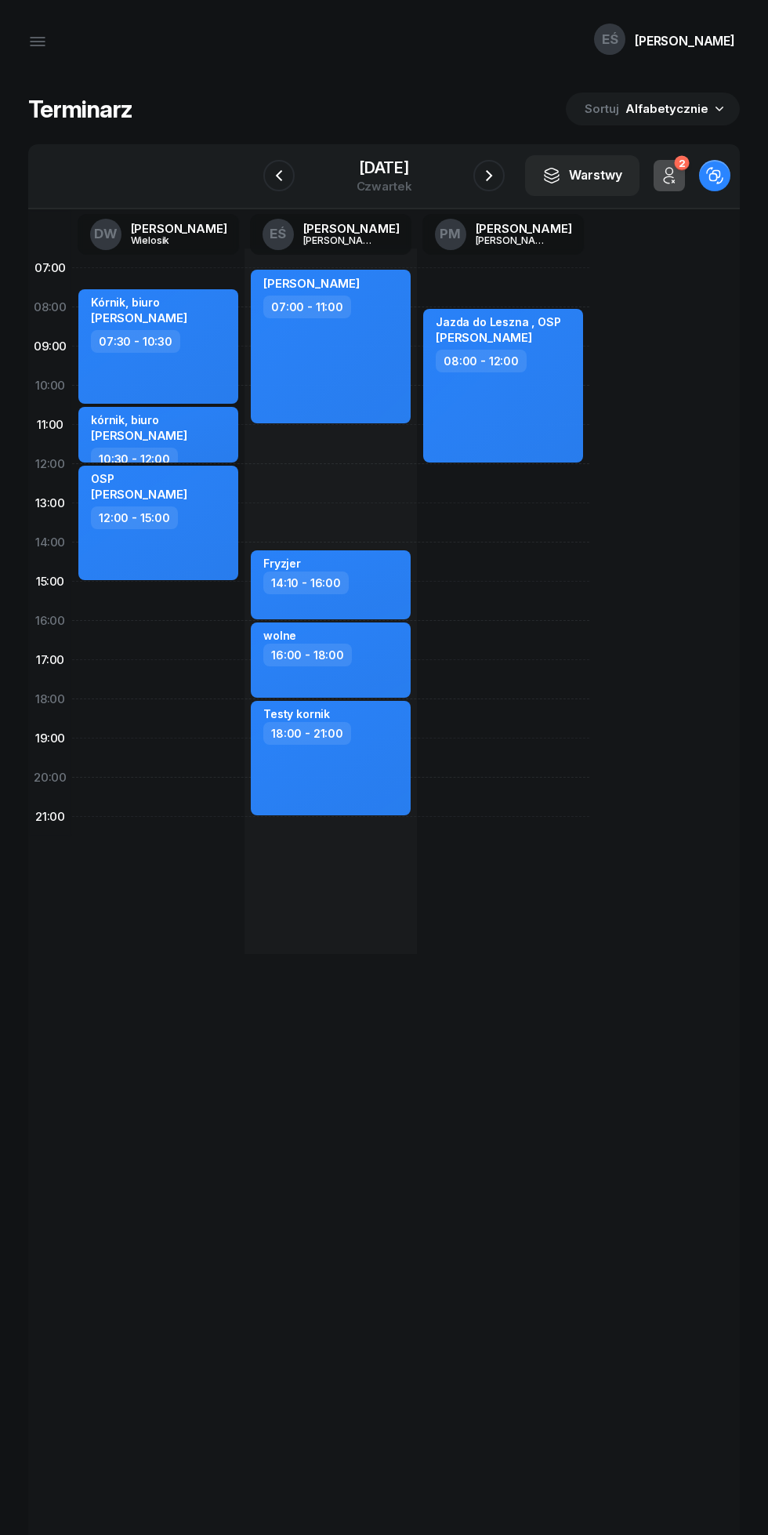
click at [490, 172] on icon "button" at bounding box center [489, 175] width 19 height 19
